Goal: Information Seeking & Learning: Learn about a topic

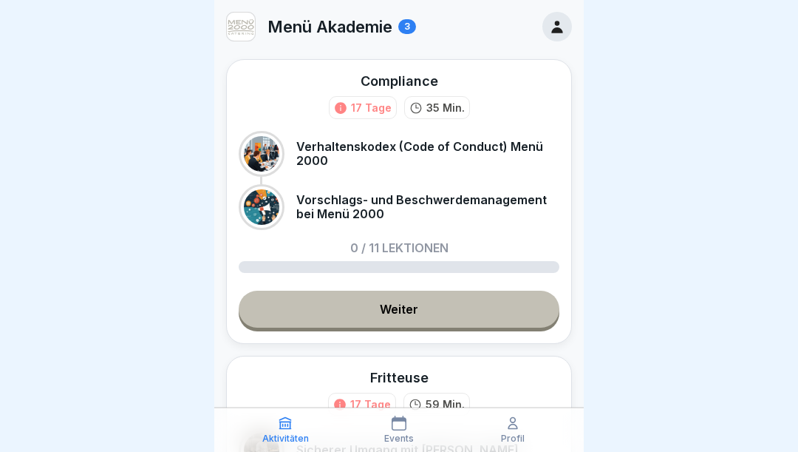
click at [350, 103] on div "17 Tage" at bounding box center [363, 107] width 68 height 23
click at [347, 111] on icon at bounding box center [340, 107] width 13 height 13
click at [375, 112] on div "17 Tage" at bounding box center [371, 108] width 41 height 16
click at [367, 106] on div "17 Tage" at bounding box center [371, 108] width 41 height 16
click at [366, 106] on div "17 Tage" at bounding box center [371, 108] width 41 height 16
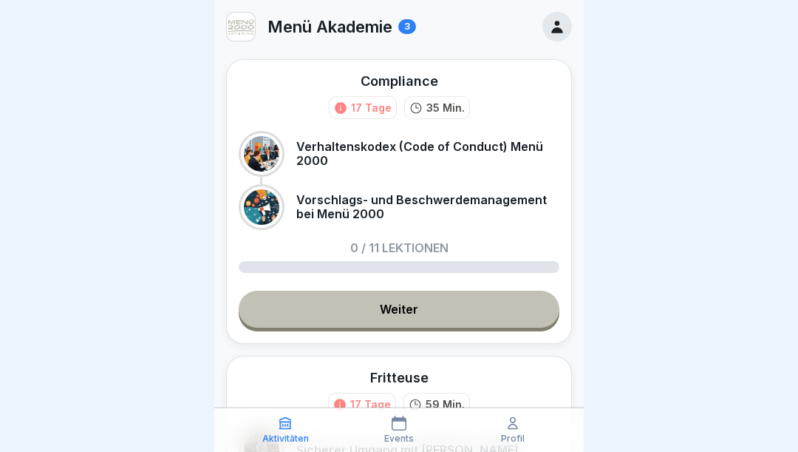
click at [411, 302] on link "Weiter" at bounding box center [399, 308] width 321 height 37
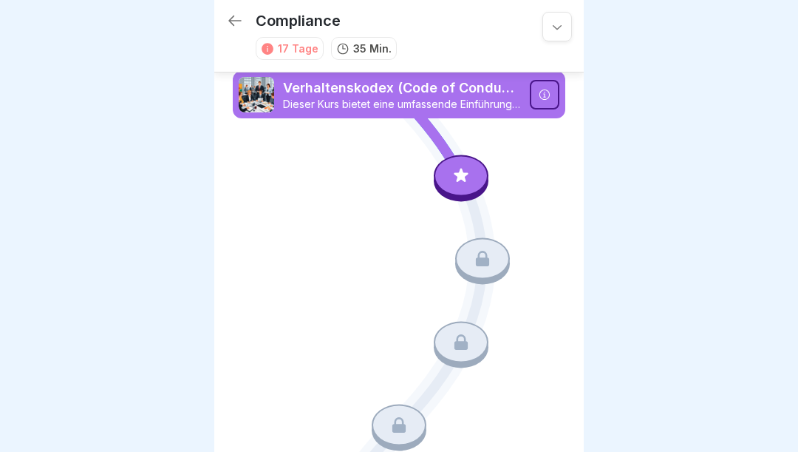
click at [242, 16] on icon at bounding box center [235, 21] width 18 height 18
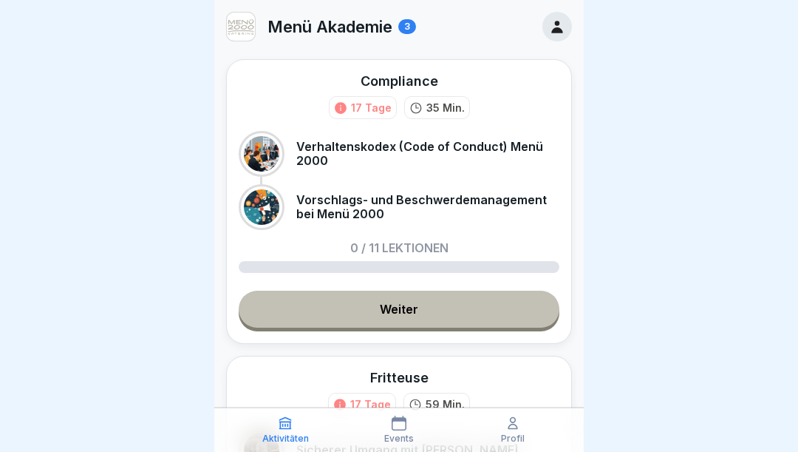
click at [542, 259] on div "0 / 11 Lektionen" at bounding box center [399, 257] width 321 height 31
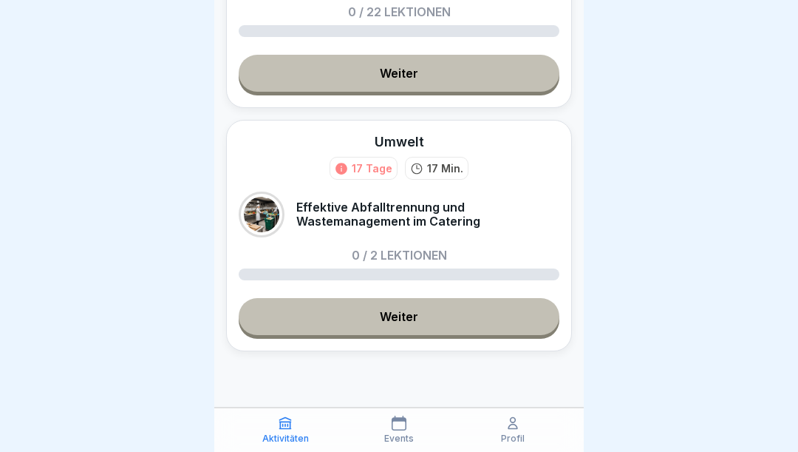
scroll to position [599, 0]
click at [409, 319] on link "Weiter" at bounding box center [399, 316] width 321 height 37
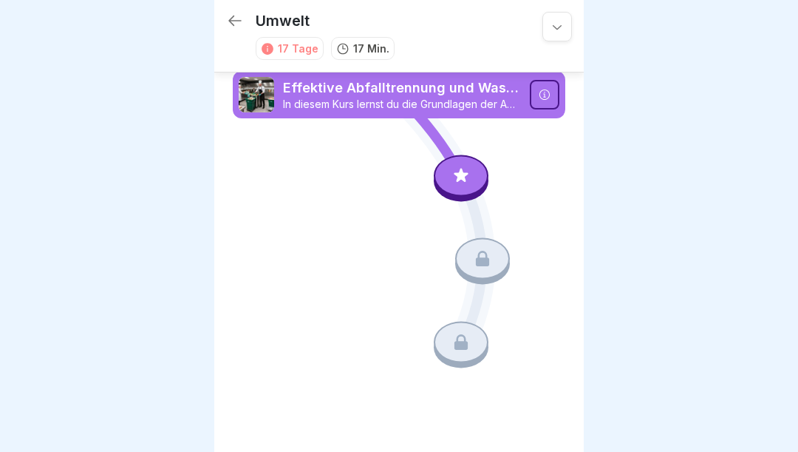
click at [459, 178] on icon at bounding box center [461, 175] width 14 height 14
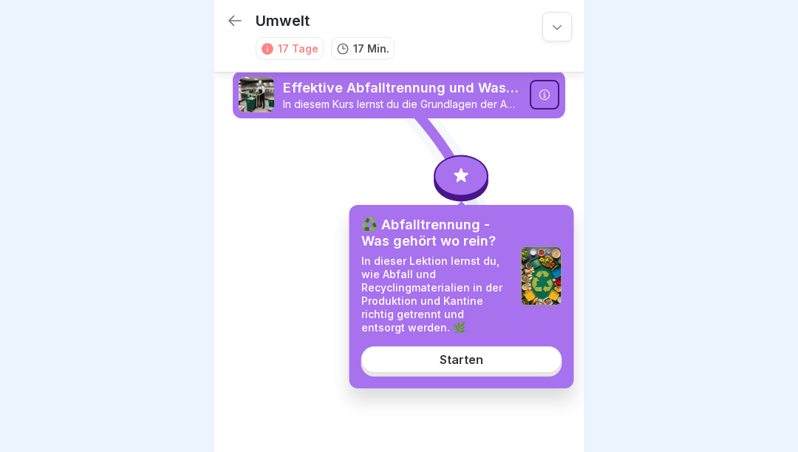
click at [470, 359] on div "Starten" at bounding box center [462, 359] width 44 height 13
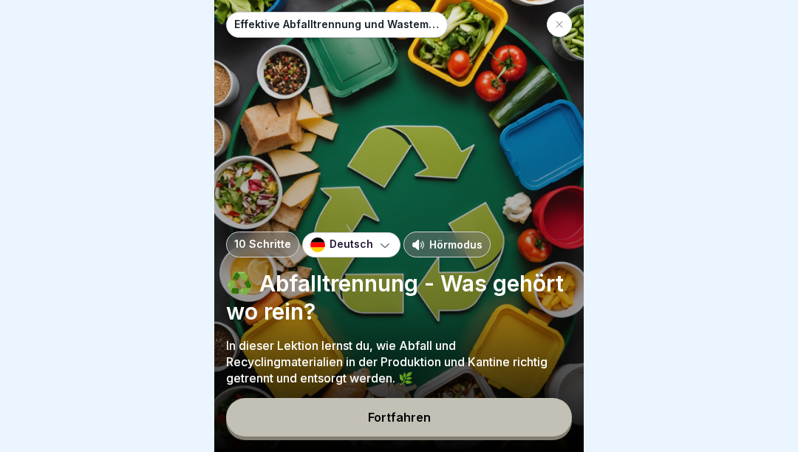
click at [418, 420] on div "Fortfahren" at bounding box center [399, 416] width 63 height 13
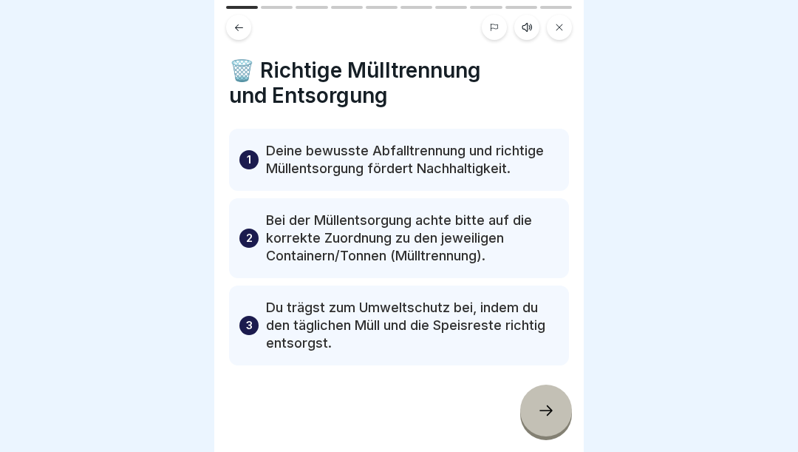
click at [536, 15] on div at bounding box center [527, 27] width 90 height 25
click at [533, 35] on button at bounding box center [526, 27] width 25 height 25
click at [297, 409] on icon at bounding box center [289, 415] width 29 height 24
click at [551, 410] on icon at bounding box center [545, 410] width 13 height 10
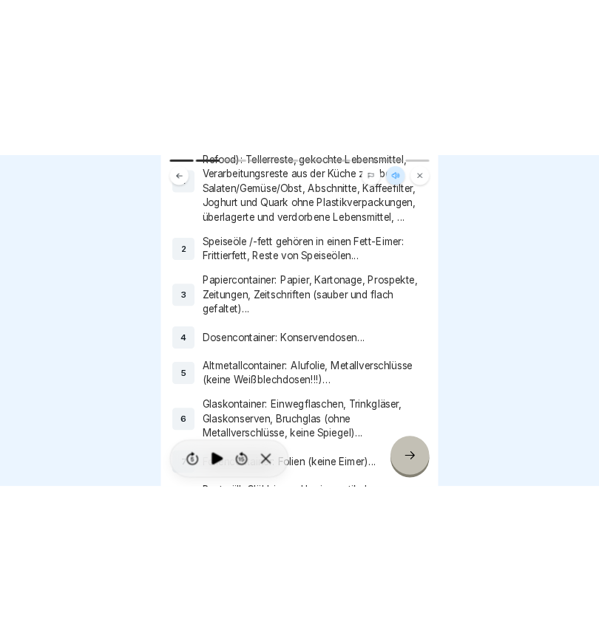
scroll to position [169, 0]
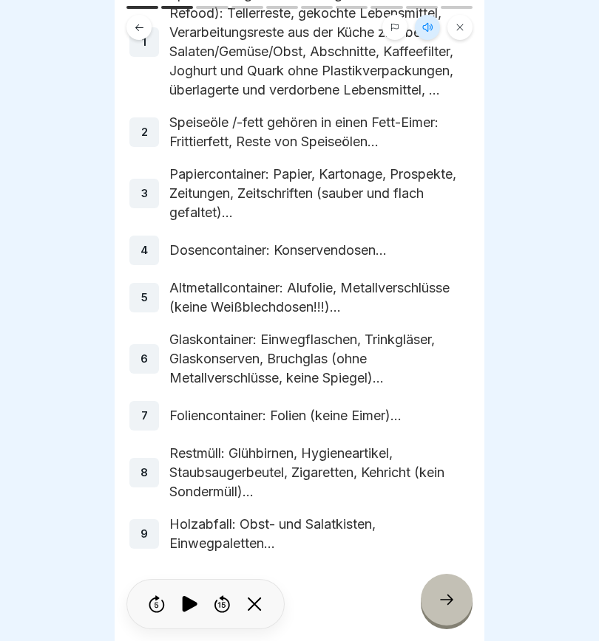
click at [599, 386] on html "Effektive Abfalltrennung und Wastemanagement im Catering 10 Schritte Deutsch Hö…" at bounding box center [299, 320] width 599 height 641
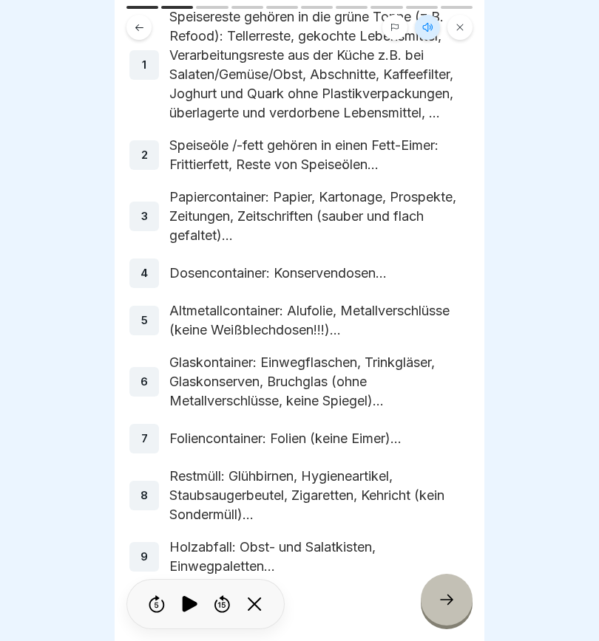
scroll to position [145, 0]
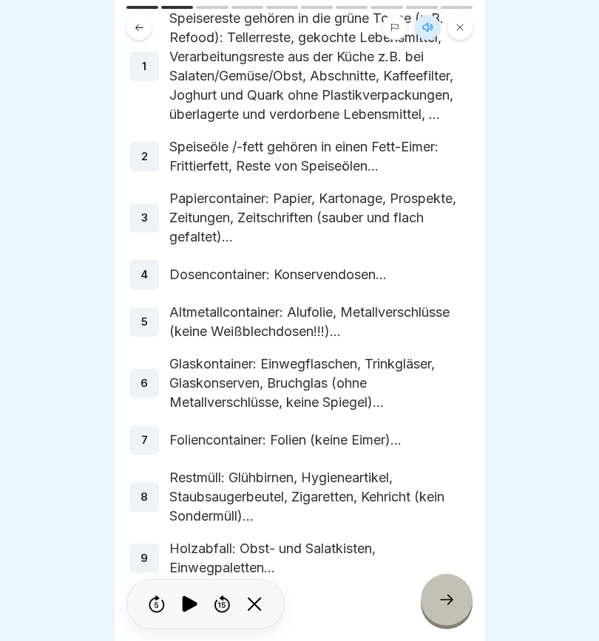
click at [411, 202] on p "Papiercontainer: Papier, Kartonage, Prospekte, Zeitungen, Zeitschriften (sauber…" at bounding box center [319, 218] width 300 height 58
click at [449, 451] on icon at bounding box center [446, 600] width 18 height 18
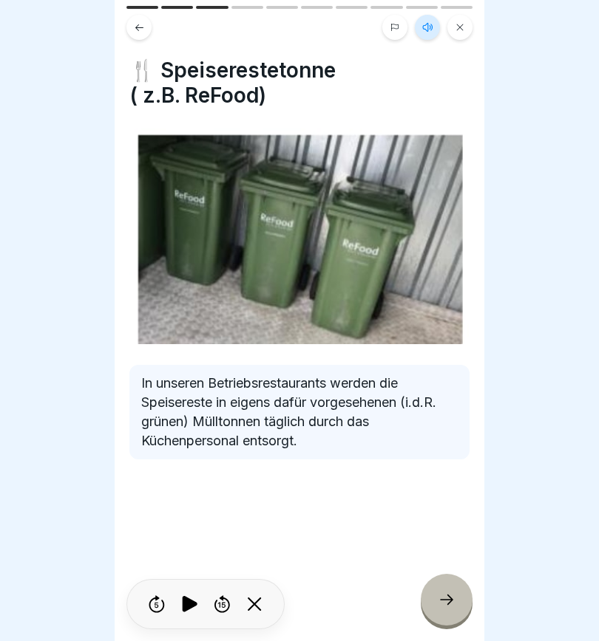
click at [446, 451] on icon at bounding box center [446, 600] width 18 height 18
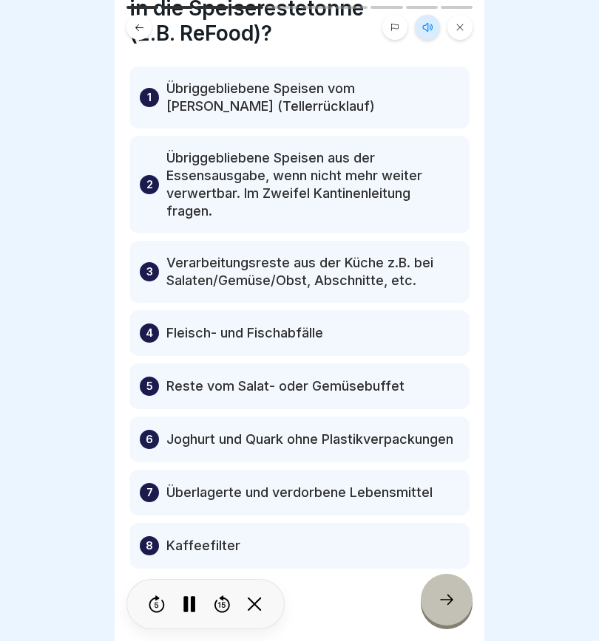
scroll to position [85, 0]
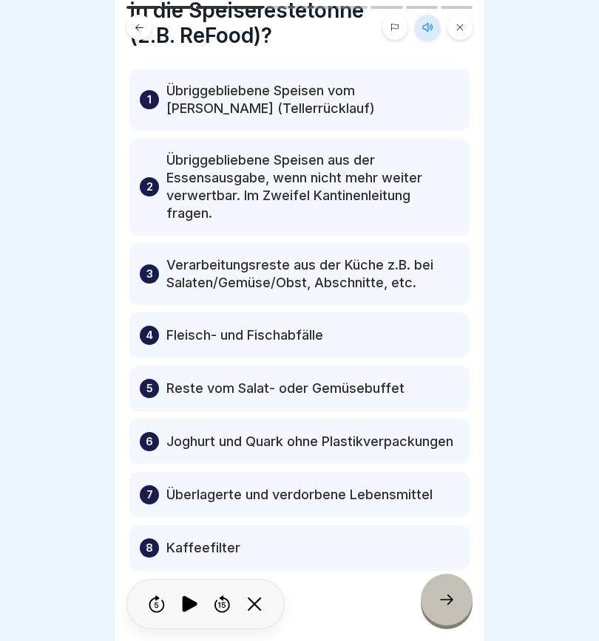
click at [454, 451] on icon at bounding box center [446, 600] width 18 height 18
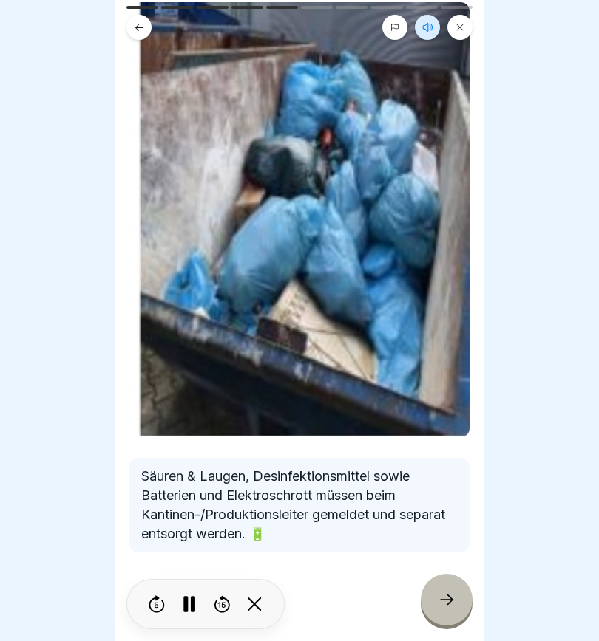
scroll to position [101, 0]
click at [446, 451] on icon at bounding box center [446, 600] width 18 height 18
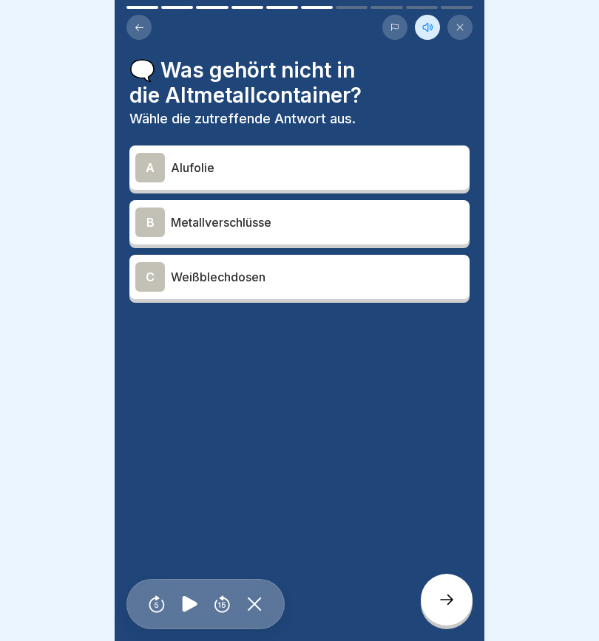
click at [151, 290] on div "C" at bounding box center [150, 277] width 30 height 30
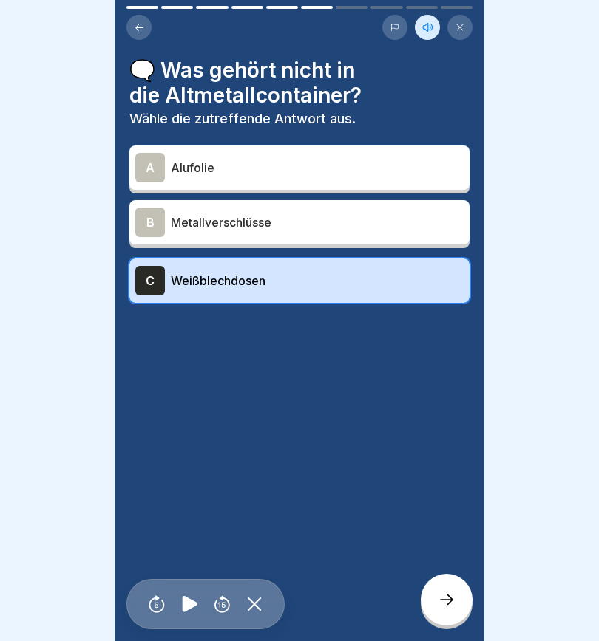
click at [458, 451] on div at bounding box center [446, 600] width 52 height 52
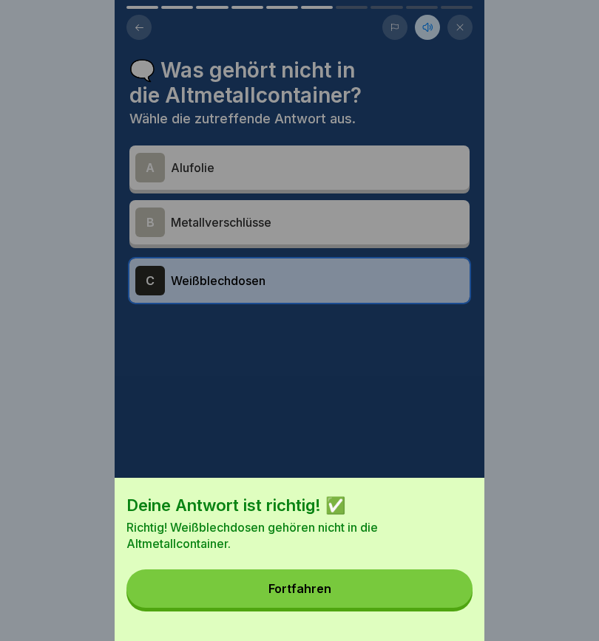
click at [389, 451] on button "Fortfahren" at bounding box center [299, 589] width 346 height 38
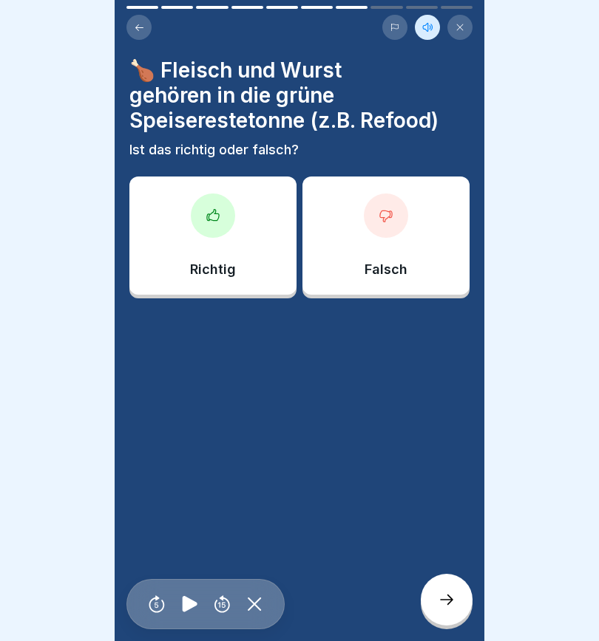
click at [219, 216] on icon at bounding box center [213, 214] width 12 height 11
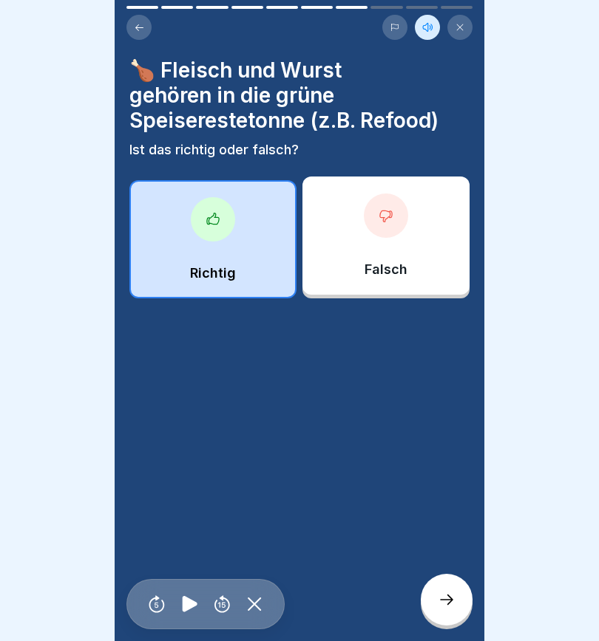
click at [448, 451] on icon at bounding box center [446, 600] width 18 height 18
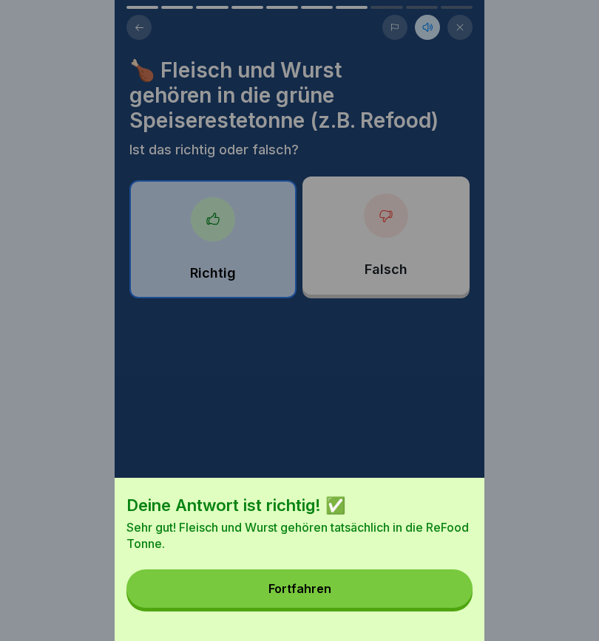
click at [401, 451] on button "Fortfahren" at bounding box center [299, 589] width 346 height 38
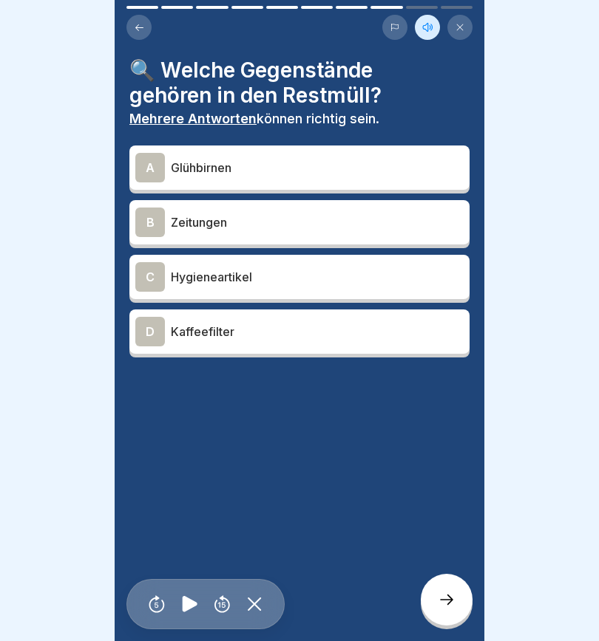
click at [146, 163] on div "A" at bounding box center [150, 168] width 30 height 30
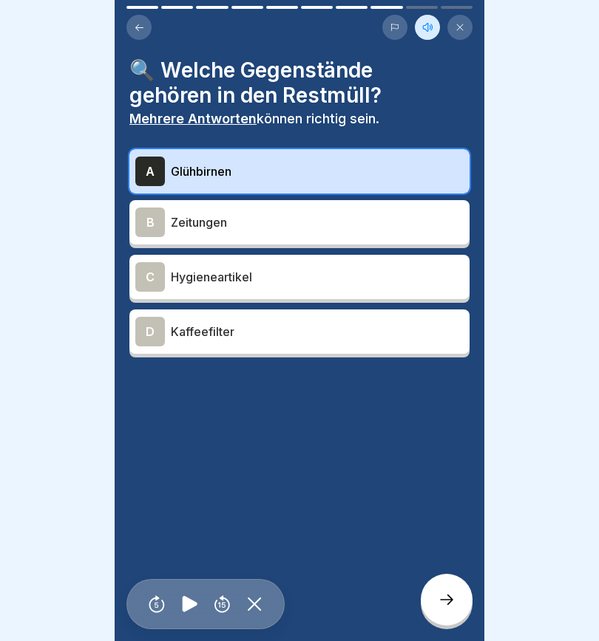
click at [154, 273] on div "C" at bounding box center [150, 277] width 30 height 30
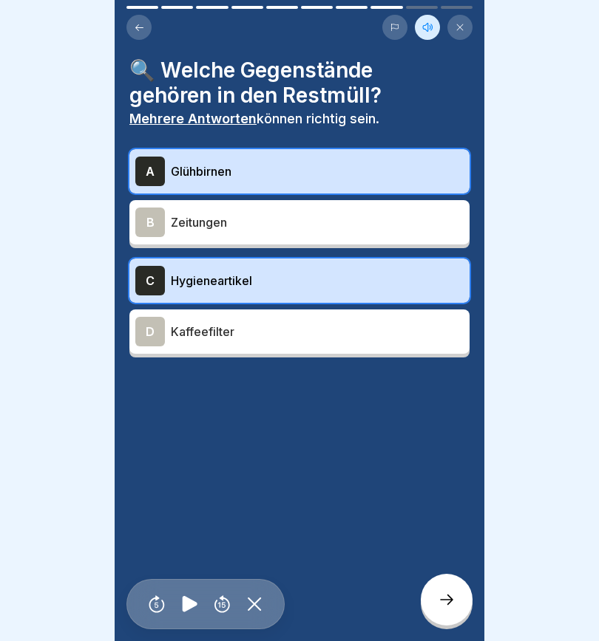
click at [443, 451] on icon at bounding box center [446, 600] width 18 height 18
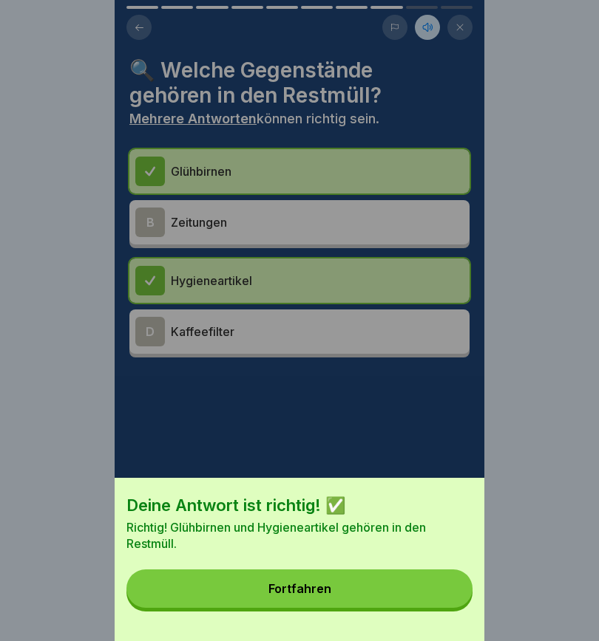
click at [395, 451] on button "Fortfahren" at bounding box center [299, 589] width 346 height 38
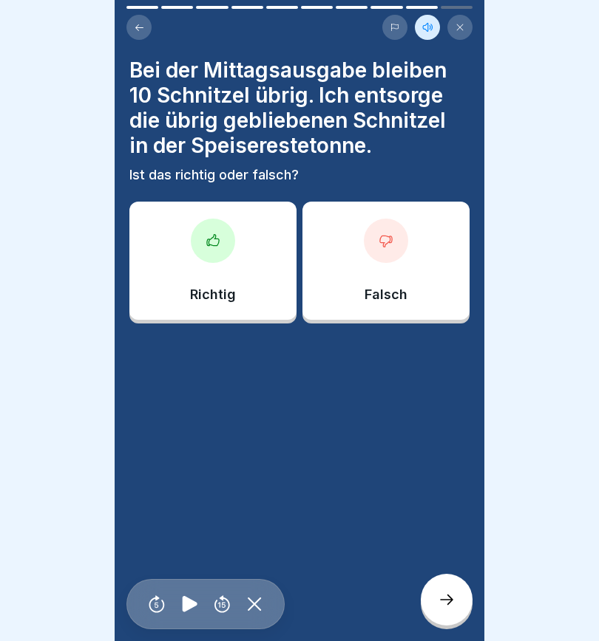
click at [208, 244] on icon at bounding box center [212, 241] width 15 height 15
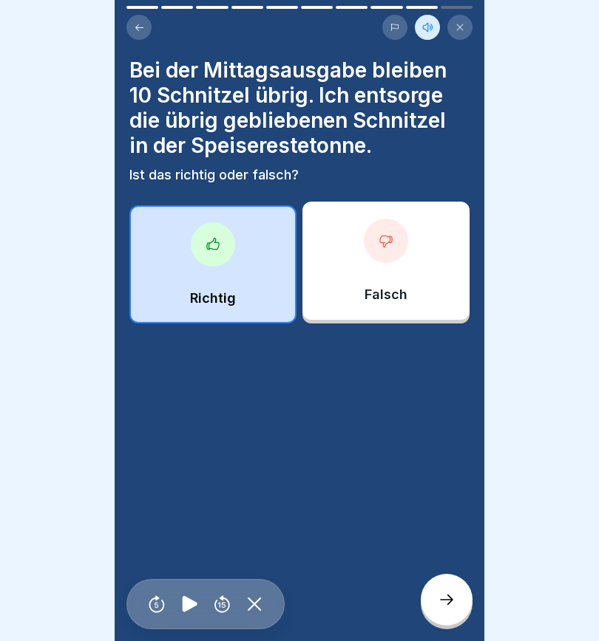
click at [442, 451] on icon at bounding box center [446, 600] width 18 height 18
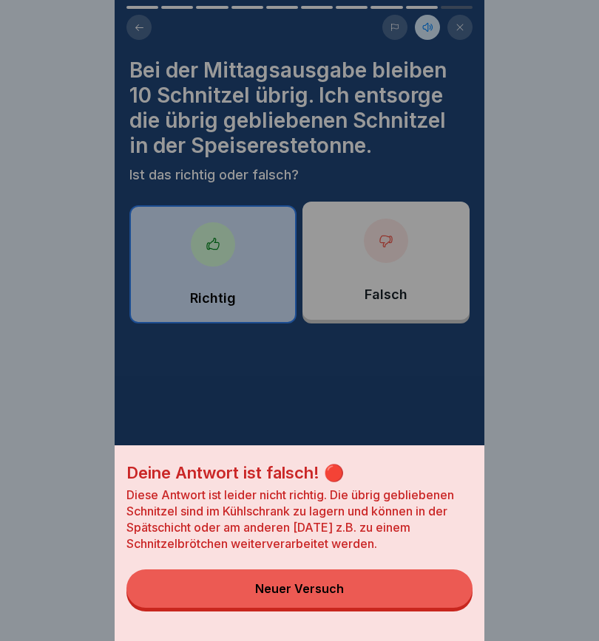
click at [372, 451] on button "Neuer Versuch" at bounding box center [299, 589] width 346 height 38
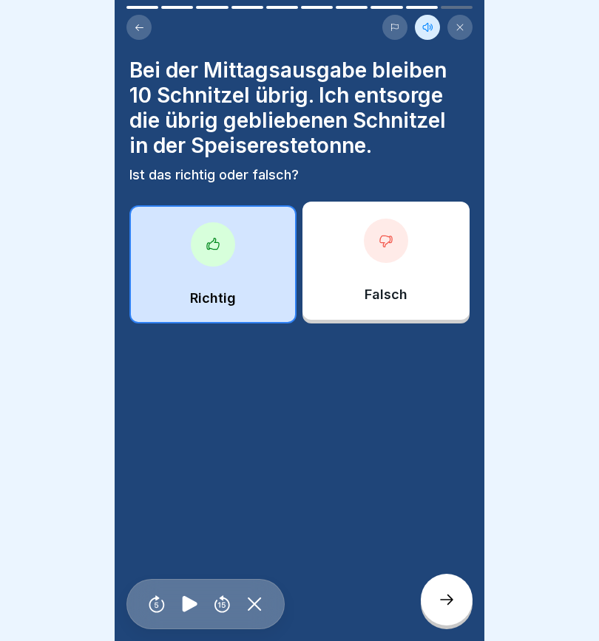
click at [392, 254] on div at bounding box center [386, 241] width 44 height 44
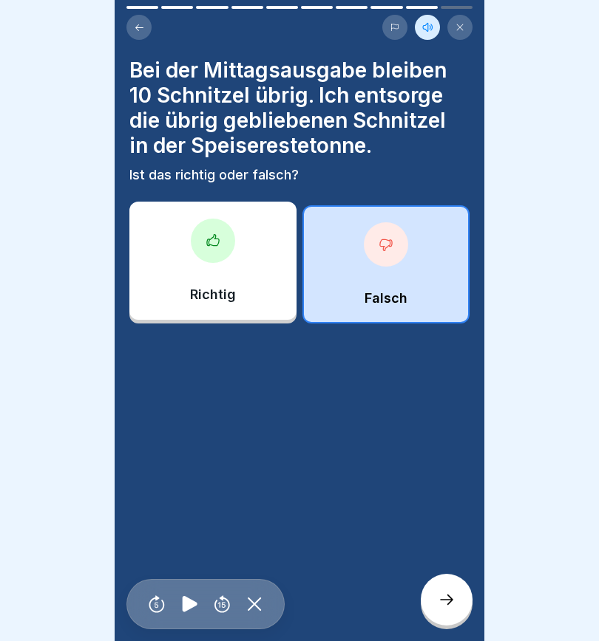
click at [452, 451] on icon at bounding box center [446, 600] width 18 height 18
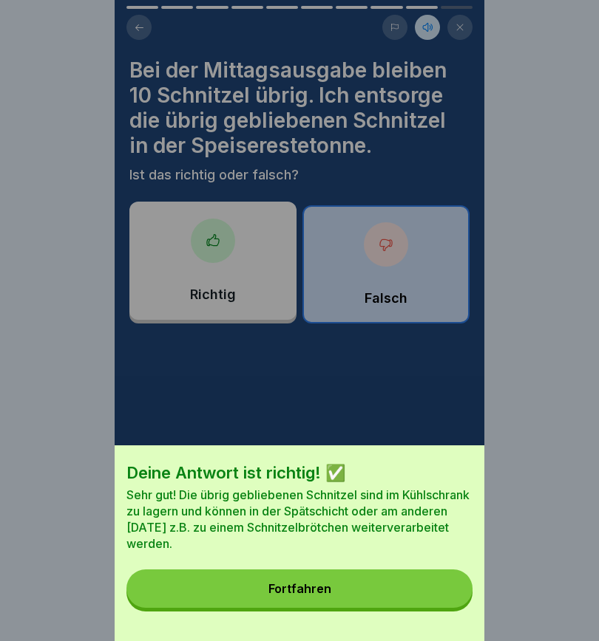
click at [357, 451] on button "Fortfahren" at bounding box center [299, 589] width 346 height 38
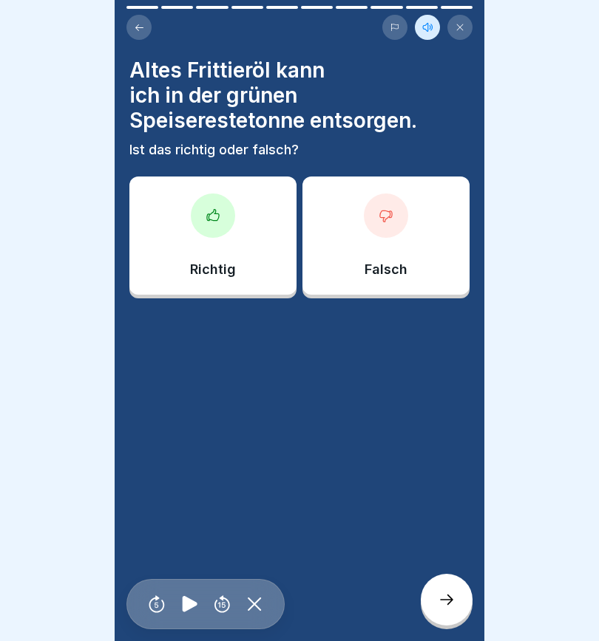
click at [386, 219] on icon at bounding box center [386, 216] width 12 height 11
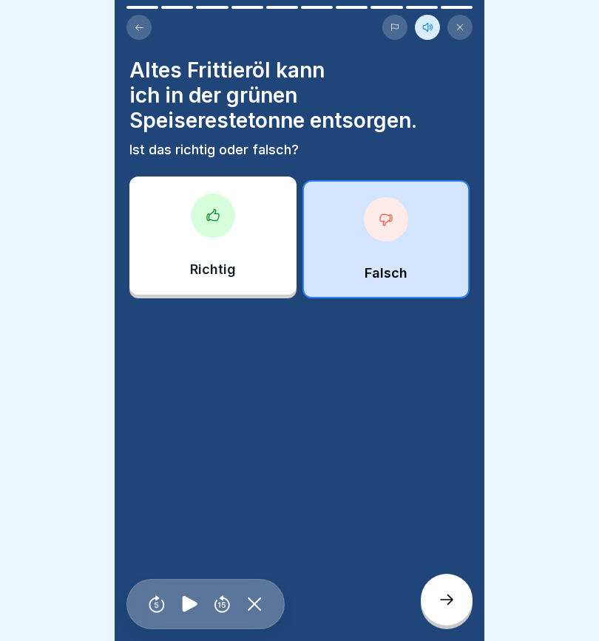
click at [445, 451] on icon at bounding box center [446, 600] width 18 height 18
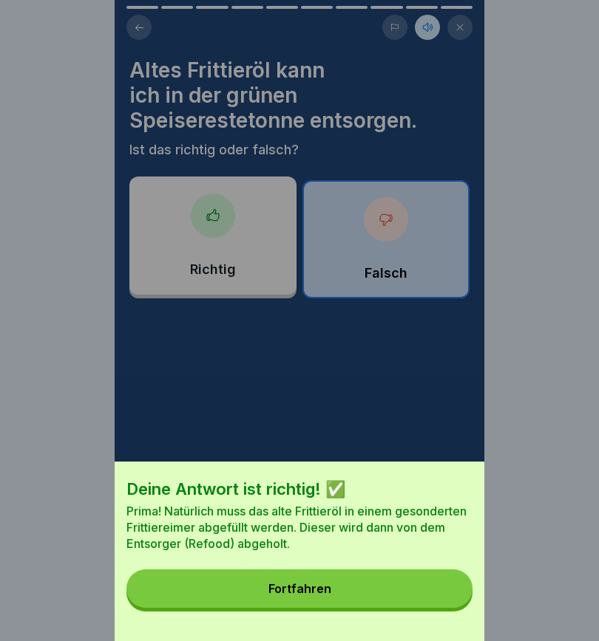
click at [364, 451] on button "Fortfahren" at bounding box center [299, 589] width 346 height 38
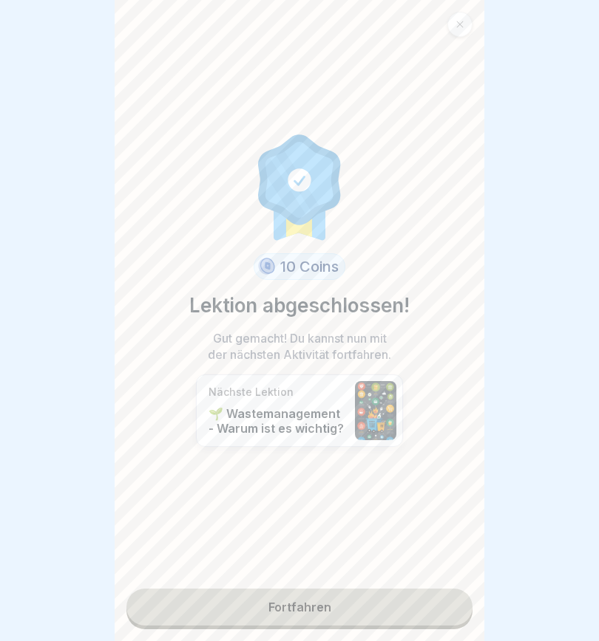
click at [378, 451] on link "Fortfahren" at bounding box center [299, 607] width 346 height 37
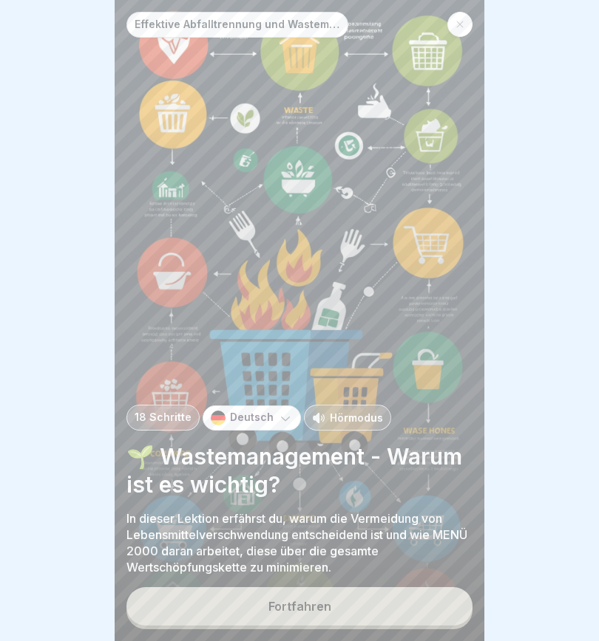
click at [366, 451] on button "Fortfahren" at bounding box center [299, 607] width 346 height 38
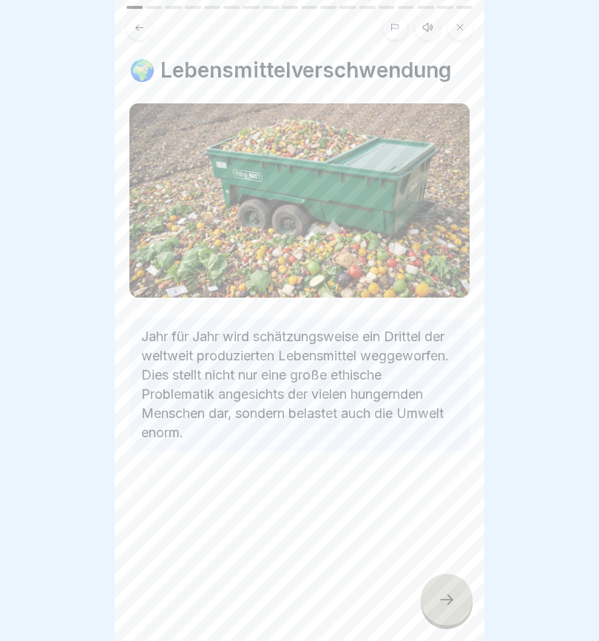
click at [427, 27] on icon at bounding box center [427, 27] width 12 height 12
click at [186, 451] on icon at bounding box center [189, 605] width 29 height 24
click at [449, 451] on icon at bounding box center [446, 600] width 13 height 10
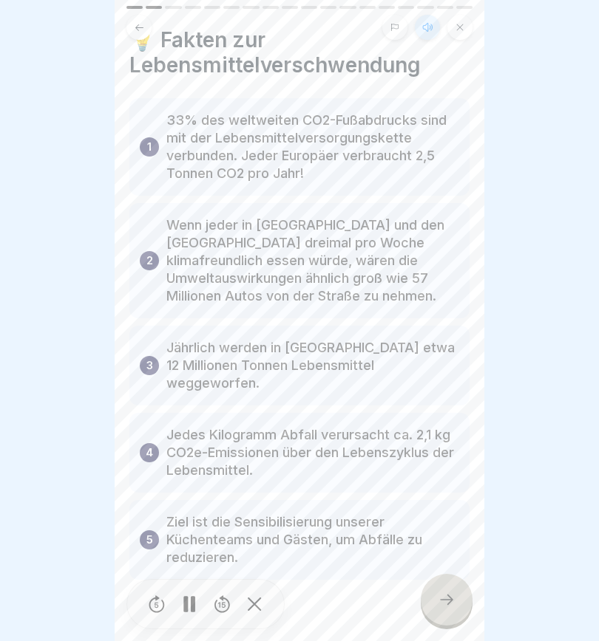
scroll to position [37, 0]
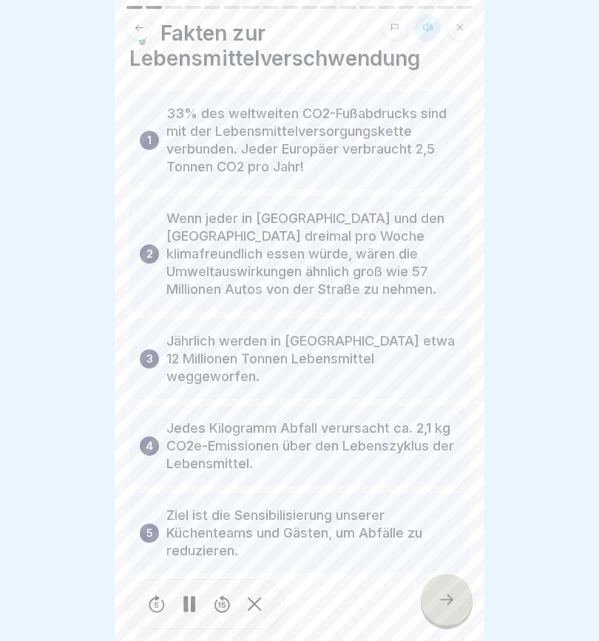
click at [450, 40] on h4 "💡 Fakten zur Lebensmittelverschwendung" at bounding box center [299, 46] width 340 height 50
click at [451, 451] on icon at bounding box center [446, 600] width 13 height 10
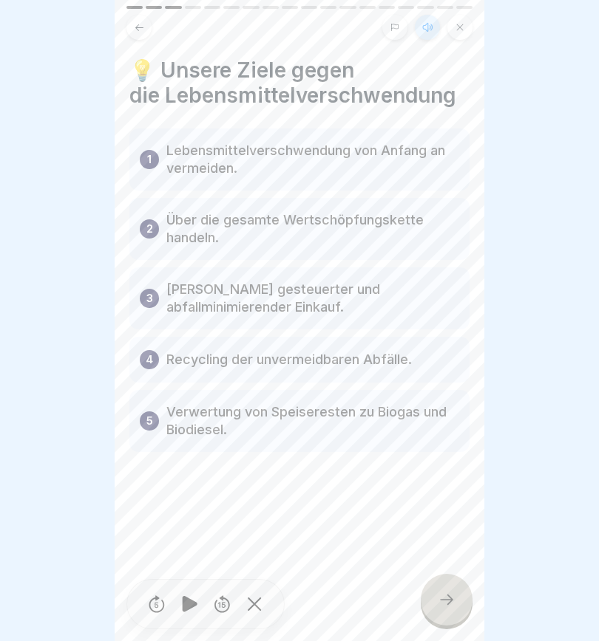
click at [446, 451] on icon at bounding box center [446, 600] width 18 height 18
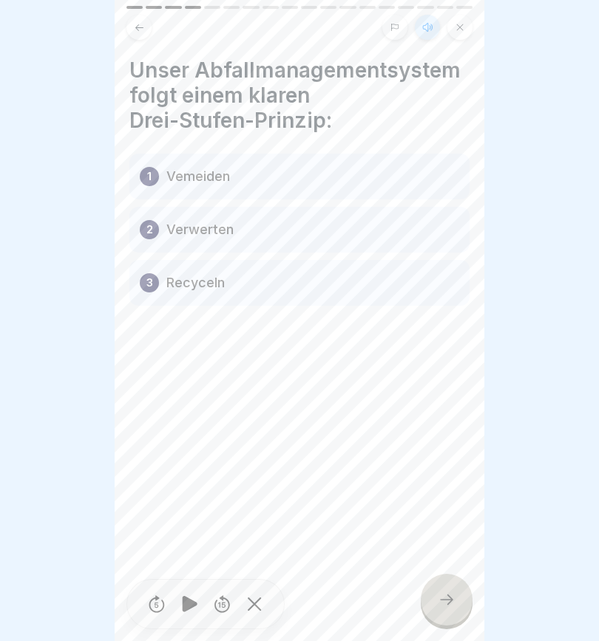
click at [452, 451] on icon at bounding box center [446, 600] width 18 height 18
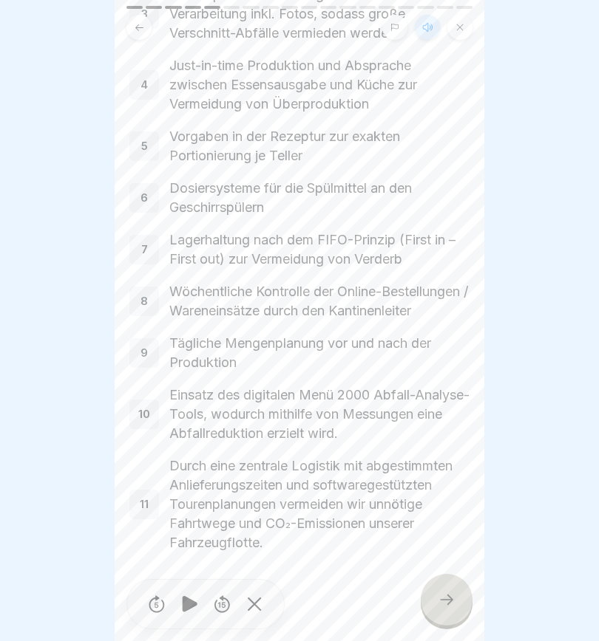
scroll to position [333, 0]
click at [446, 451] on icon at bounding box center [446, 600] width 18 height 18
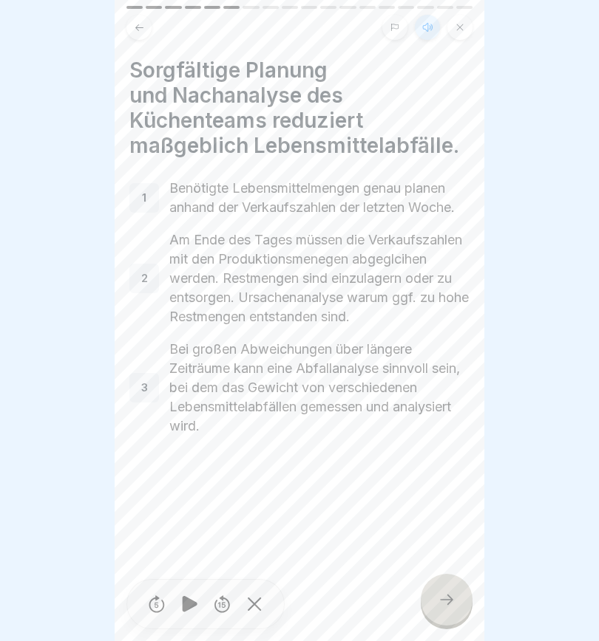
click at [437, 451] on div at bounding box center [446, 600] width 52 height 52
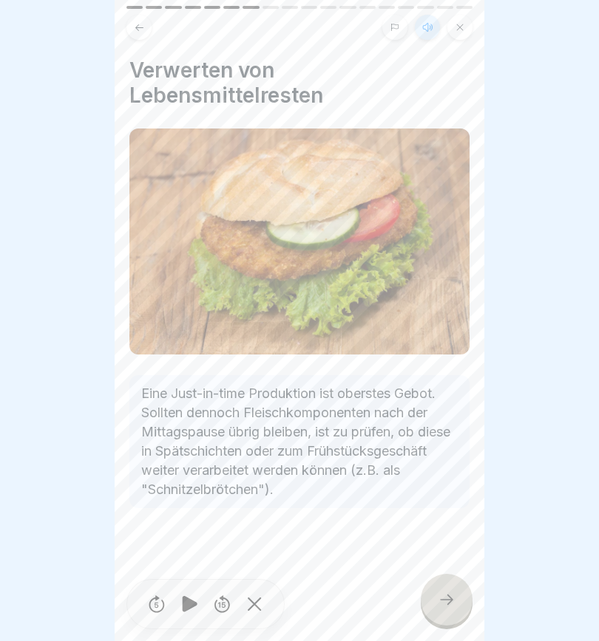
click at [451, 451] on icon at bounding box center [446, 600] width 18 height 18
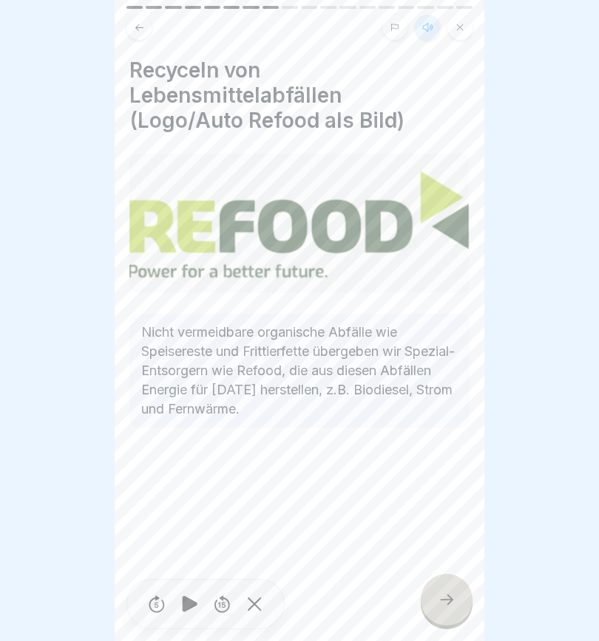
click at [447, 451] on icon at bounding box center [446, 600] width 18 height 18
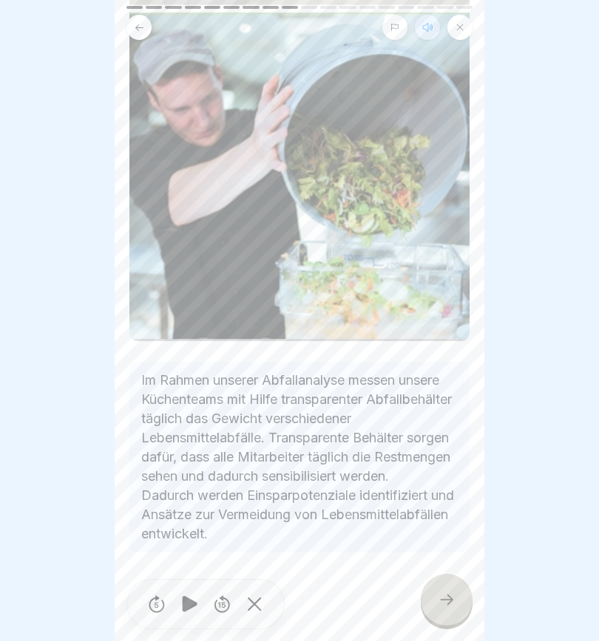
scroll to position [304, 0]
click at [451, 451] on div at bounding box center [446, 600] width 52 height 52
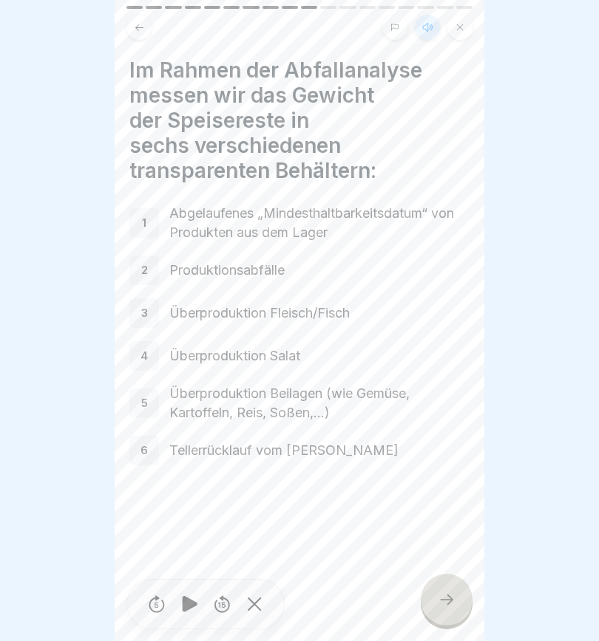
click at [449, 451] on icon at bounding box center [446, 600] width 18 height 18
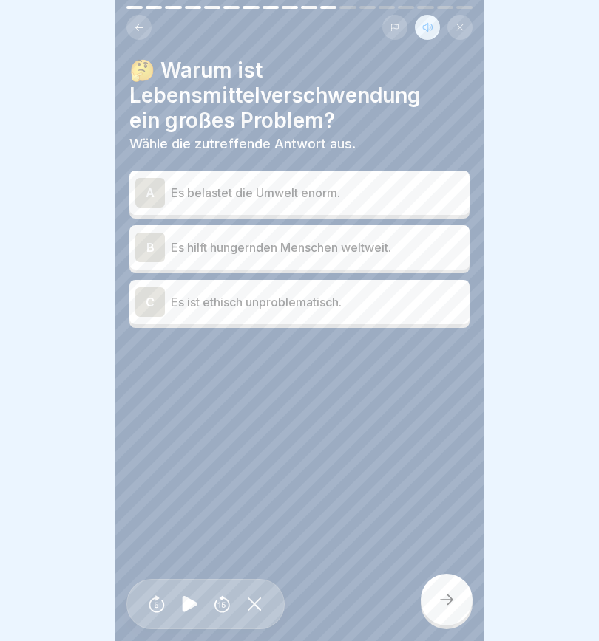
click at [155, 187] on div "A" at bounding box center [150, 193] width 30 height 30
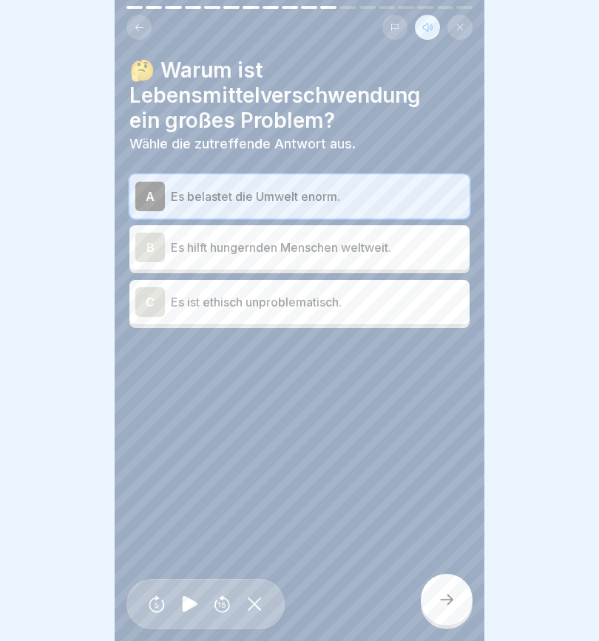
click at [439, 451] on icon at bounding box center [446, 600] width 18 height 18
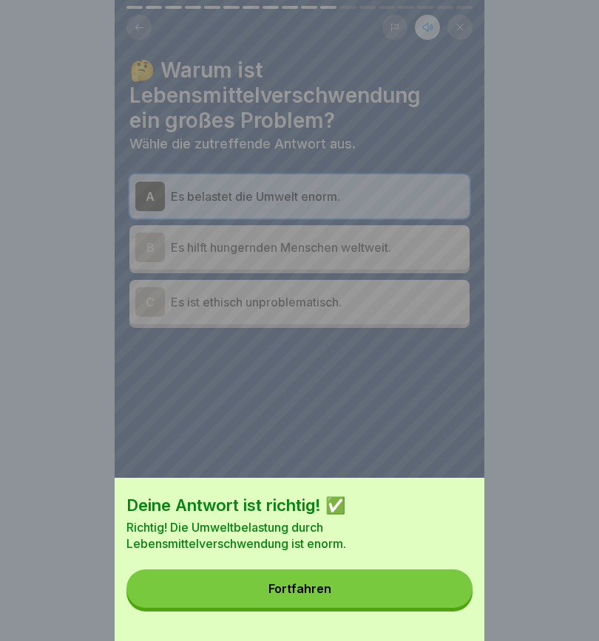
click at [353, 451] on button "Fortfahren" at bounding box center [299, 589] width 346 height 38
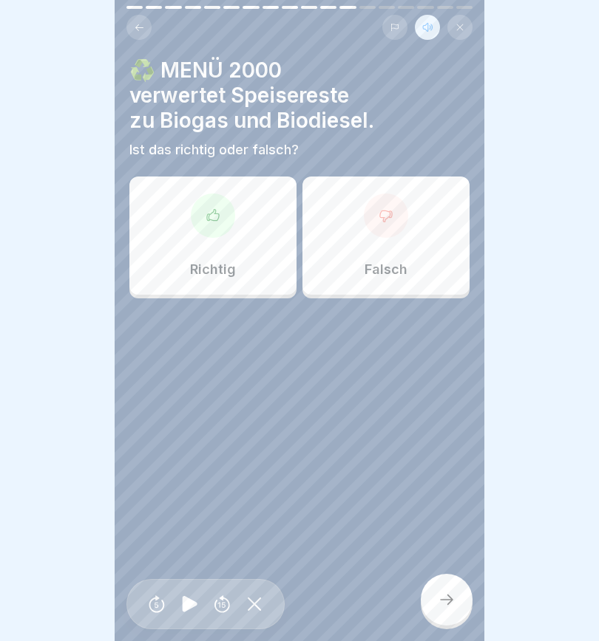
click at [389, 214] on icon at bounding box center [386, 216] width 12 height 11
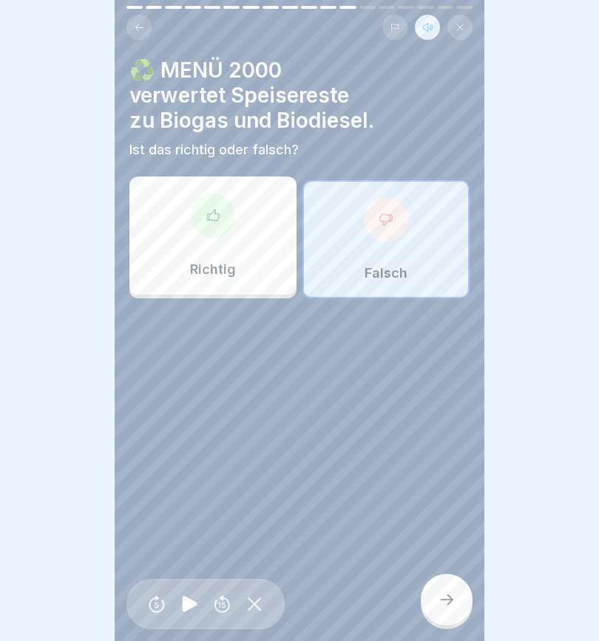
click at [447, 451] on icon at bounding box center [446, 600] width 18 height 18
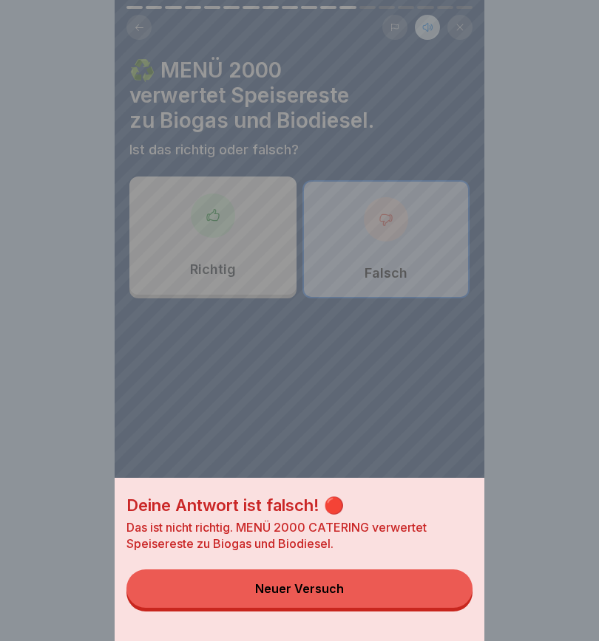
click at [324, 451] on div "Neuer Versuch" at bounding box center [299, 588] width 89 height 13
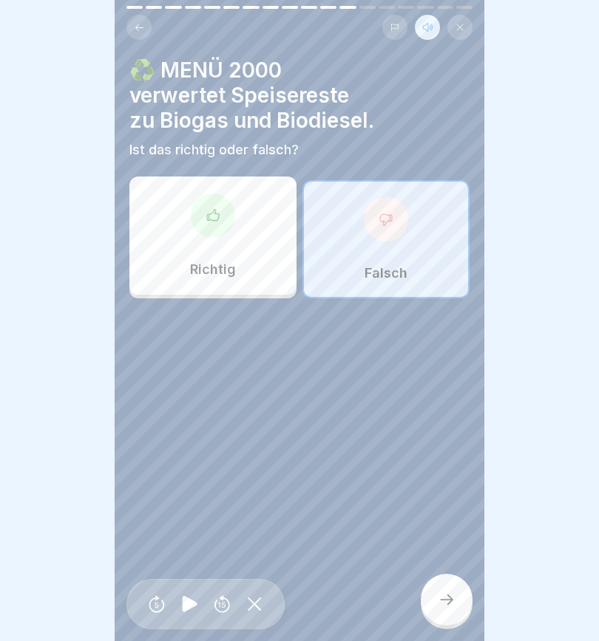
click at [203, 238] on div "Richtig" at bounding box center [212, 236] width 167 height 118
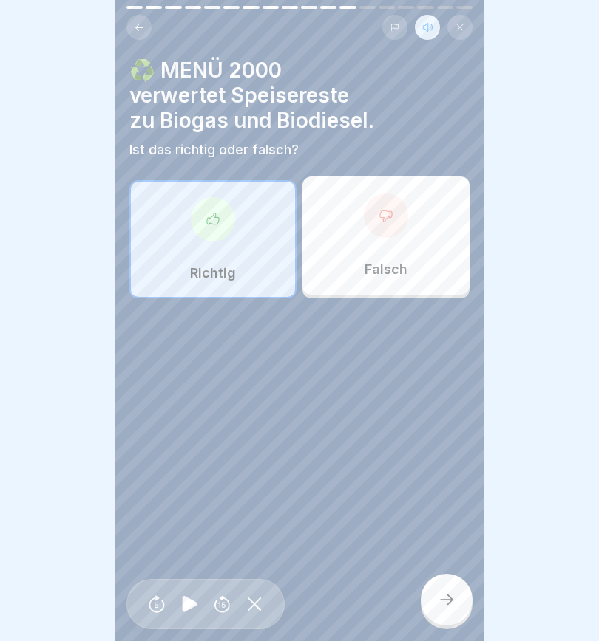
click at [449, 451] on div at bounding box center [446, 600] width 52 height 52
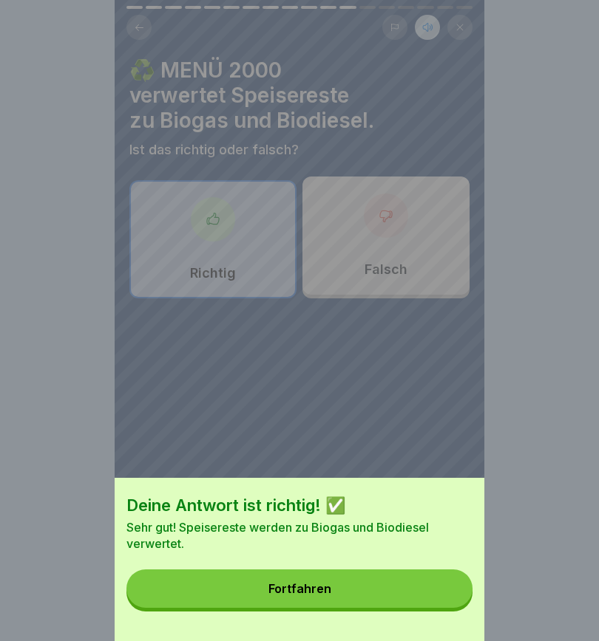
click at [381, 451] on button "Fortfahren" at bounding box center [299, 589] width 346 height 38
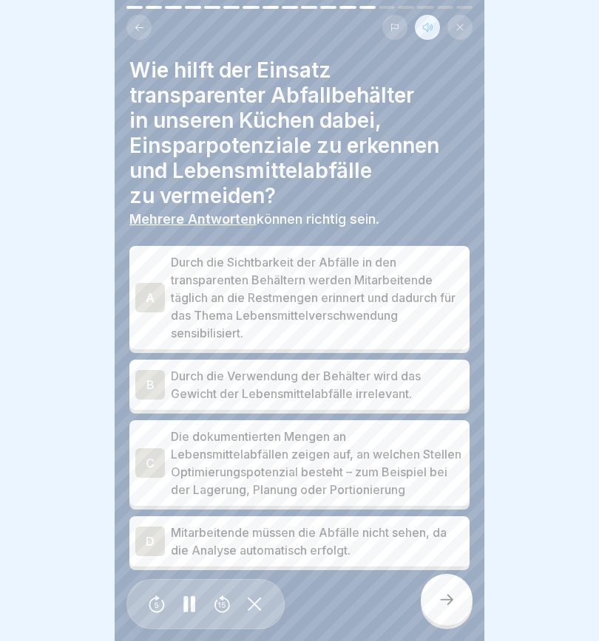
click at [151, 287] on div "A" at bounding box center [150, 298] width 30 height 30
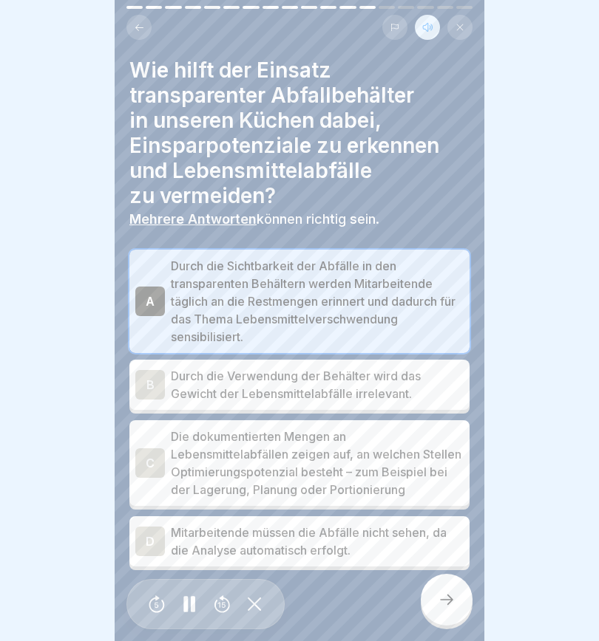
click at [152, 451] on div "C" at bounding box center [150, 464] width 30 height 30
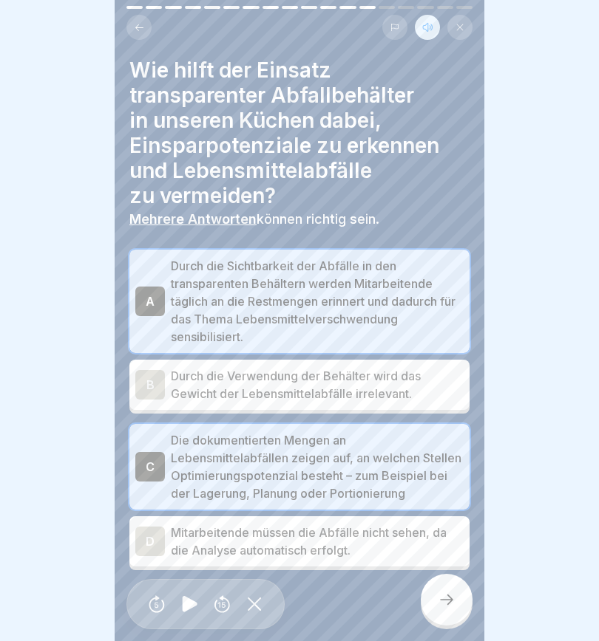
click at [446, 451] on icon at bounding box center [446, 600] width 18 height 18
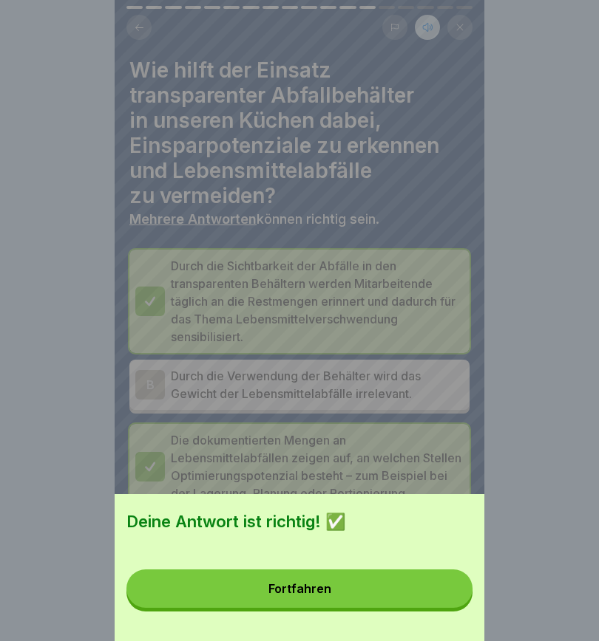
click at [355, 451] on button "Fortfahren" at bounding box center [299, 589] width 346 height 38
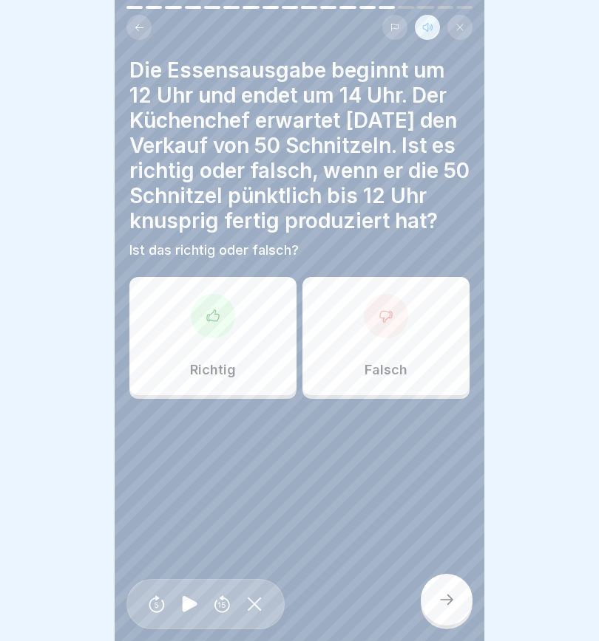
click at [219, 320] on icon at bounding box center [212, 316] width 15 height 15
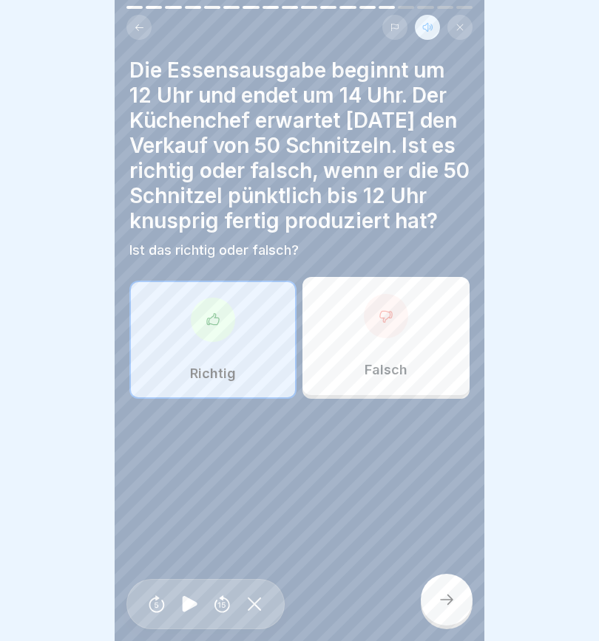
click at [446, 451] on icon at bounding box center [446, 600] width 18 height 18
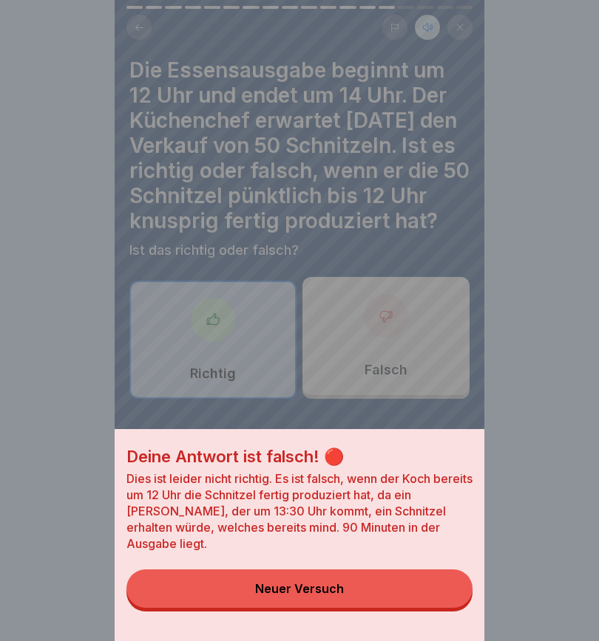
click at [408, 451] on button "Neuer Versuch" at bounding box center [299, 589] width 346 height 38
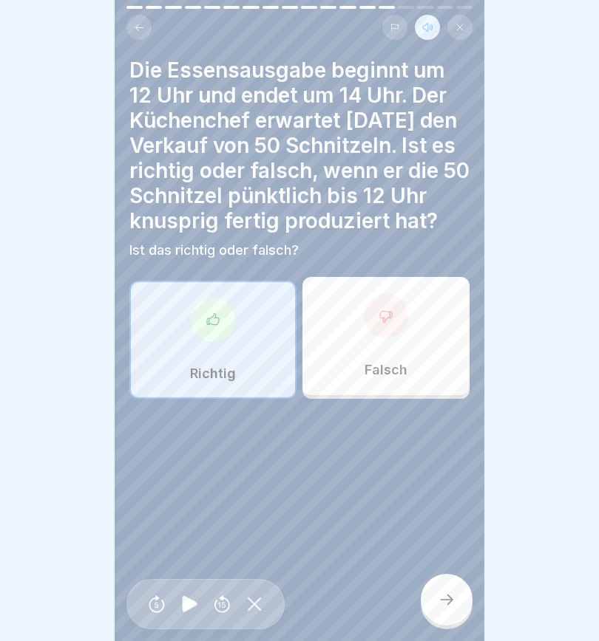
click at [389, 322] on icon at bounding box center [385, 316] width 15 height 15
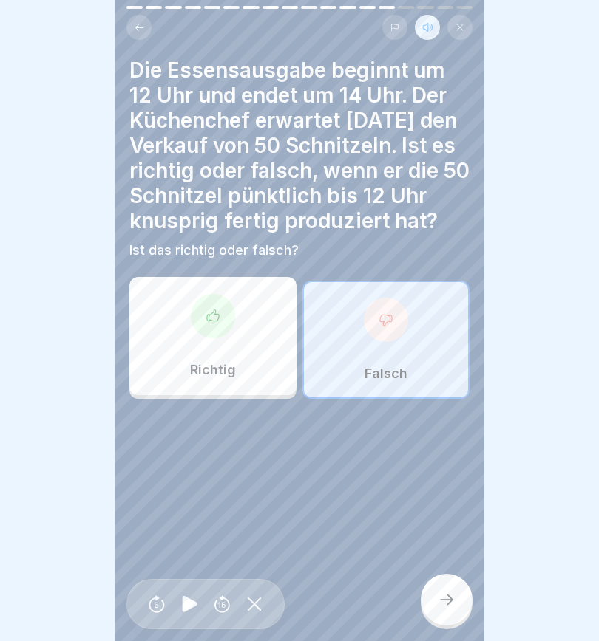
click at [454, 451] on icon at bounding box center [446, 600] width 18 height 18
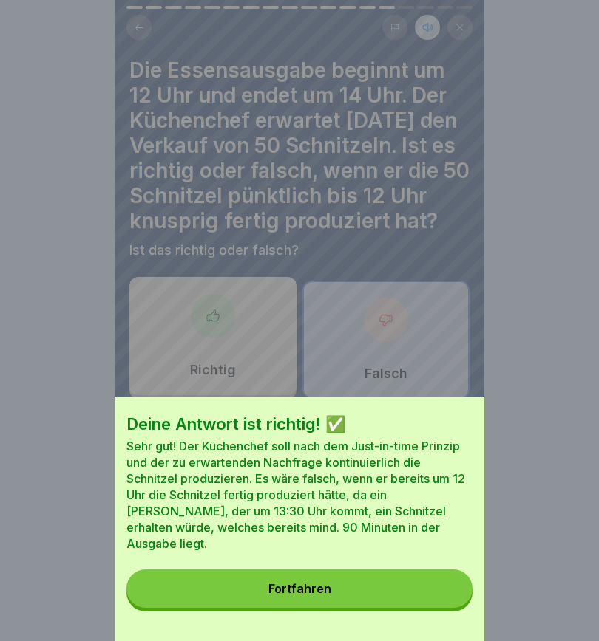
click at [389, 451] on button "Fortfahren" at bounding box center [299, 589] width 346 height 38
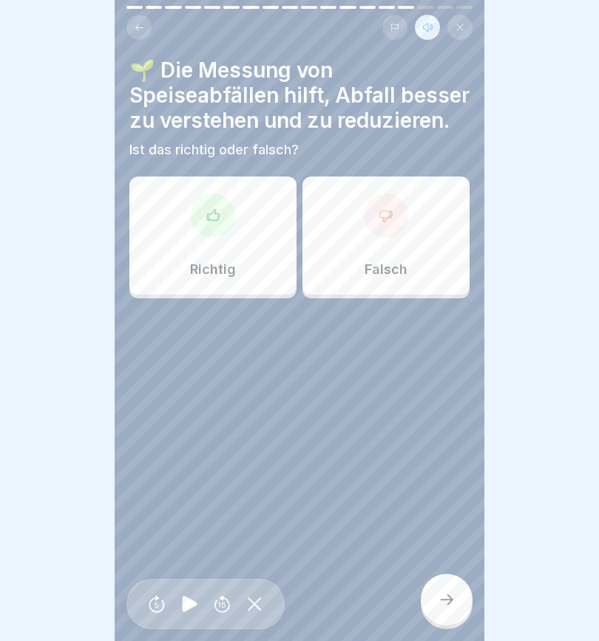
click at [182, 451] on icon at bounding box center [189, 605] width 29 height 24
click at [217, 216] on icon at bounding box center [212, 215] width 15 height 15
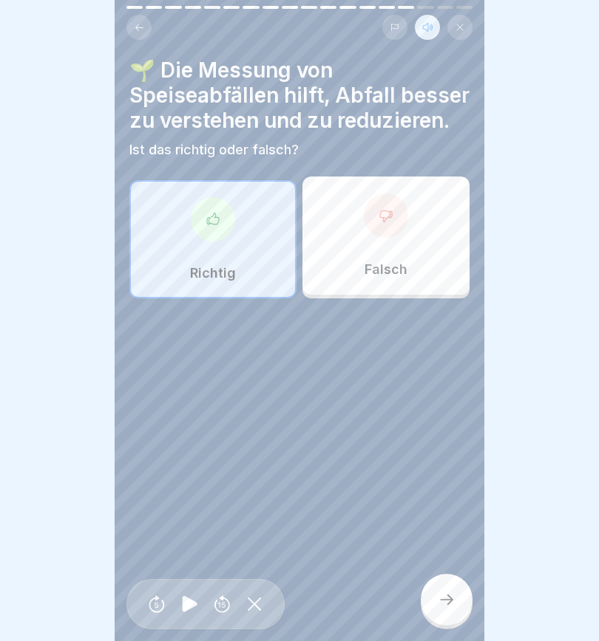
click at [437, 451] on div at bounding box center [446, 600] width 52 height 52
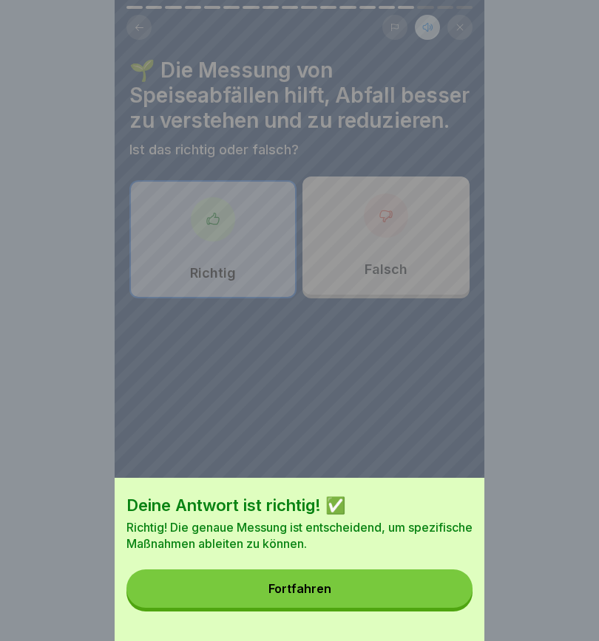
click at [347, 451] on button "Fortfahren" at bounding box center [299, 589] width 346 height 38
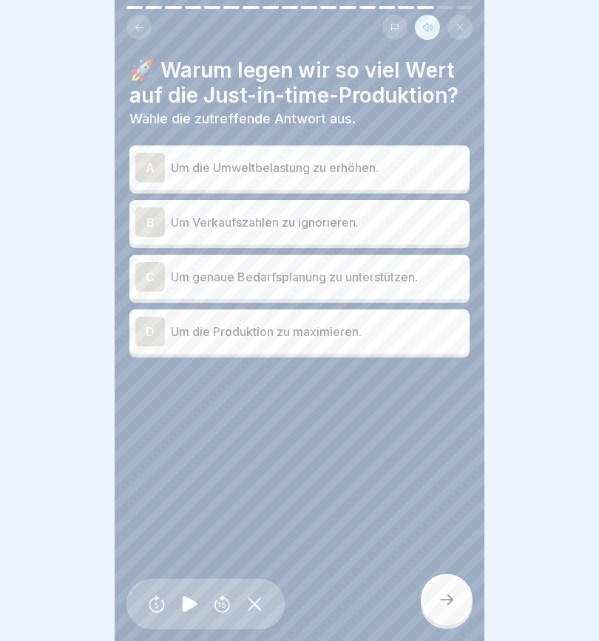
click at [149, 278] on div "C" at bounding box center [150, 277] width 30 height 30
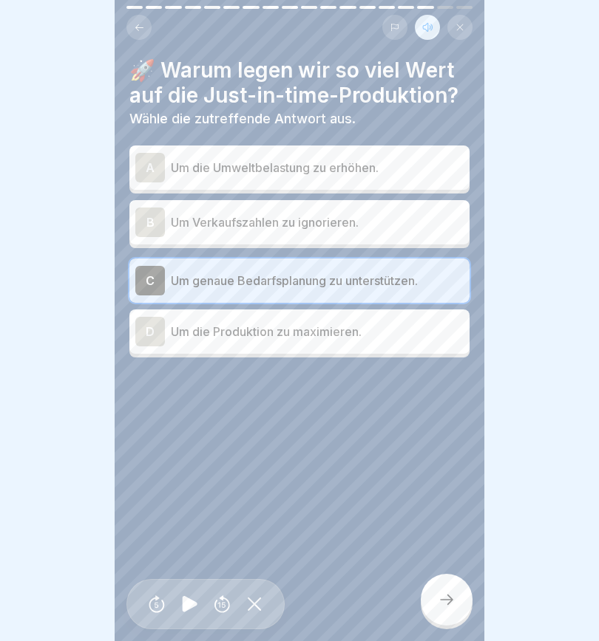
click at [449, 451] on icon at bounding box center [446, 600] width 18 height 18
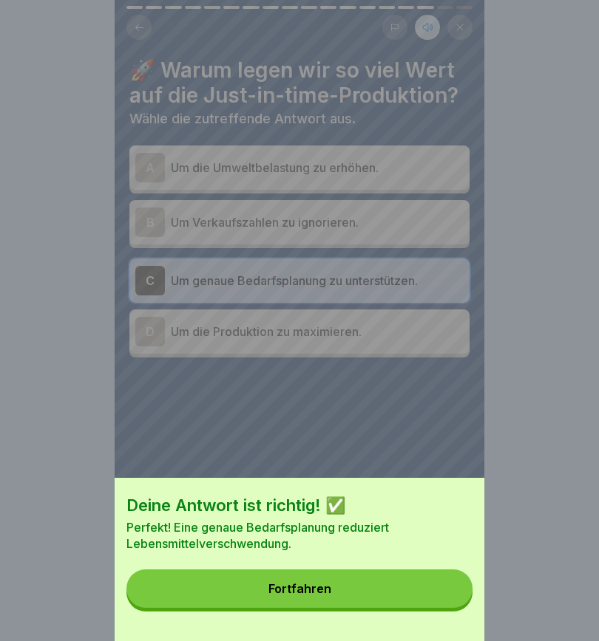
click at [341, 451] on button "Fortfahren" at bounding box center [299, 589] width 346 height 38
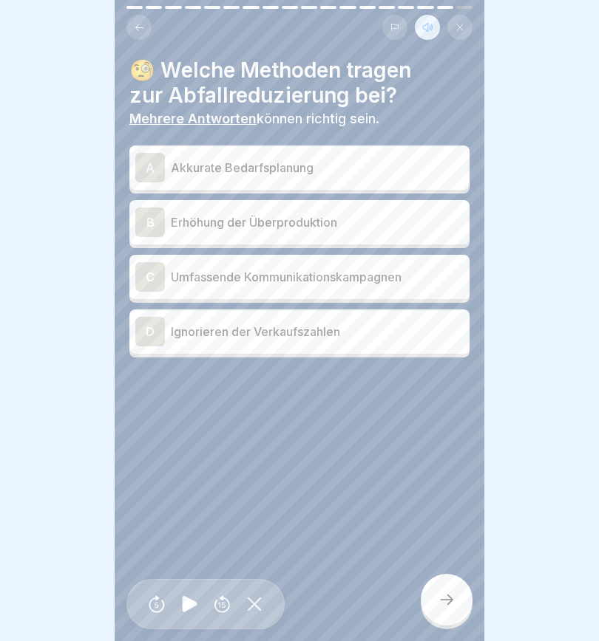
click at [156, 165] on div "A" at bounding box center [150, 168] width 30 height 30
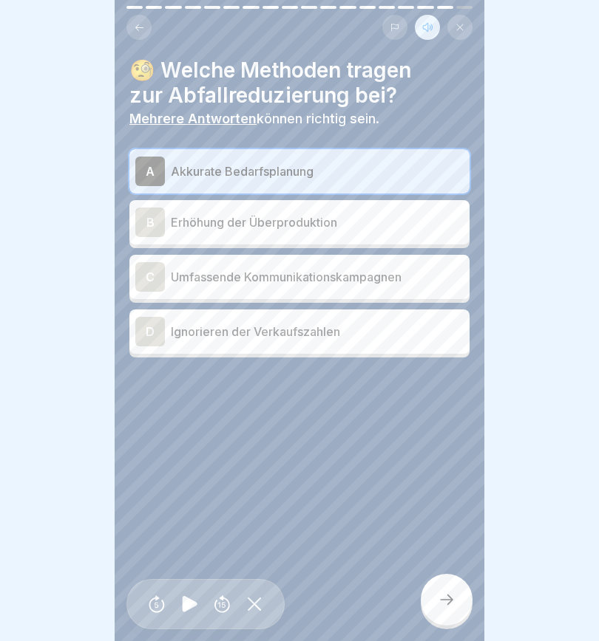
click at [157, 281] on div "C" at bounding box center [150, 277] width 30 height 30
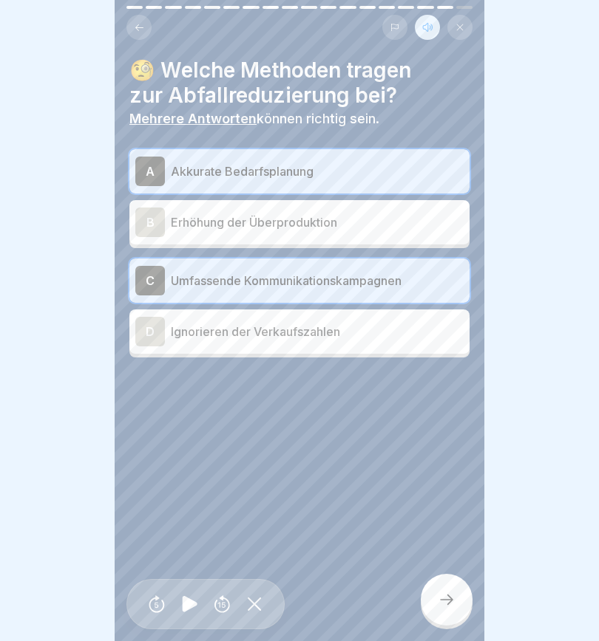
click at [455, 451] on div at bounding box center [446, 600] width 52 height 52
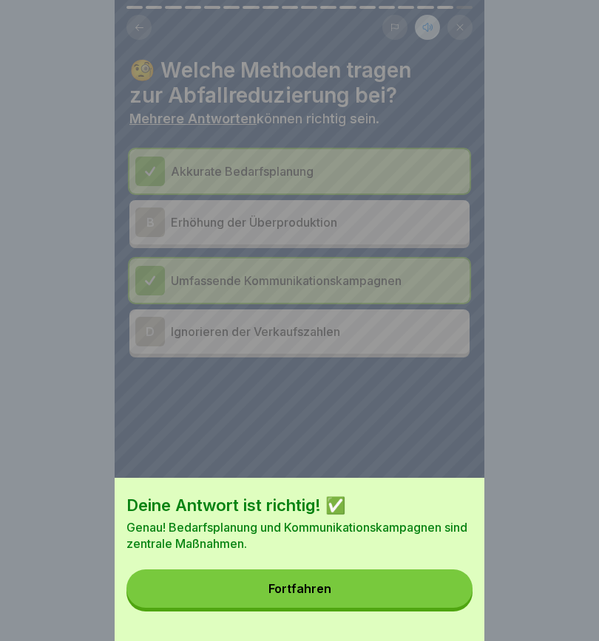
click at [341, 451] on button "Fortfahren" at bounding box center [299, 589] width 346 height 38
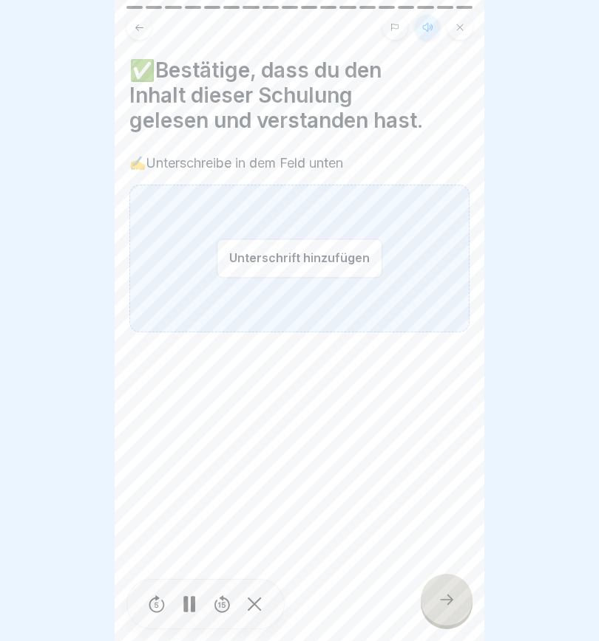
click at [261, 260] on button "Unterschrift hinzufügen" at bounding box center [300, 258] width 166 height 39
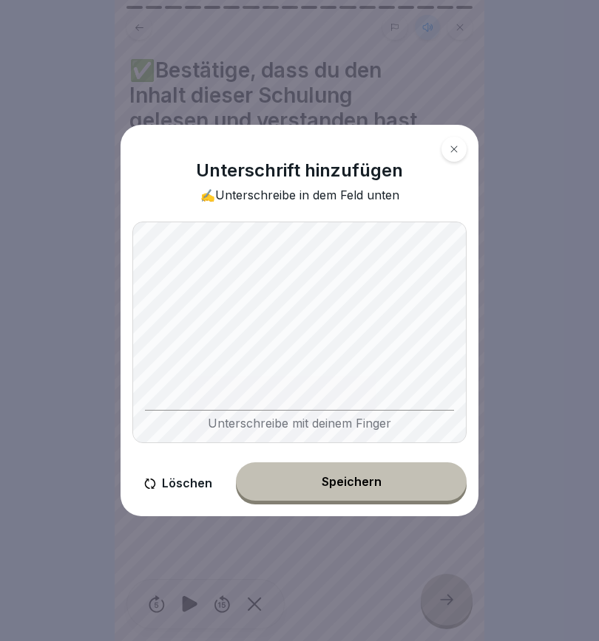
click at [367, 451] on div "Speichern" at bounding box center [351, 481] width 60 height 13
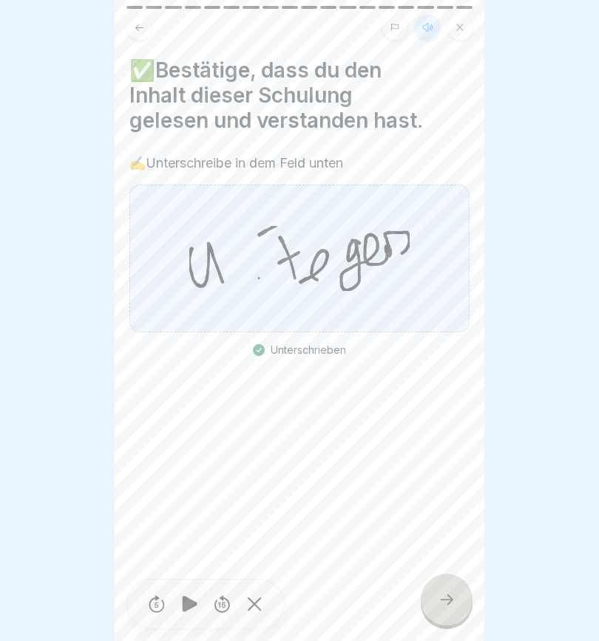
click at [449, 451] on icon at bounding box center [446, 600] width 18 height 18
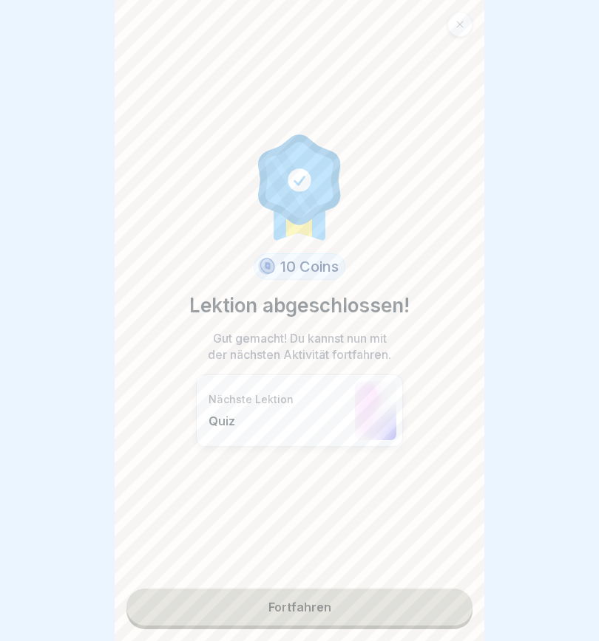
click at [344, 451] on link "Fortfahren" at bounding box center [299, 607] width 346 height 37
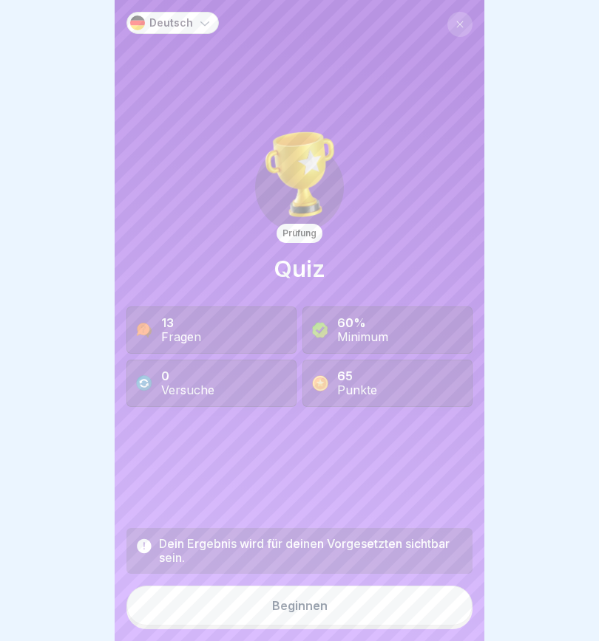
click at [349, 451] on button "Beginnen" at bounding box center [299, 606] width 346 height 40
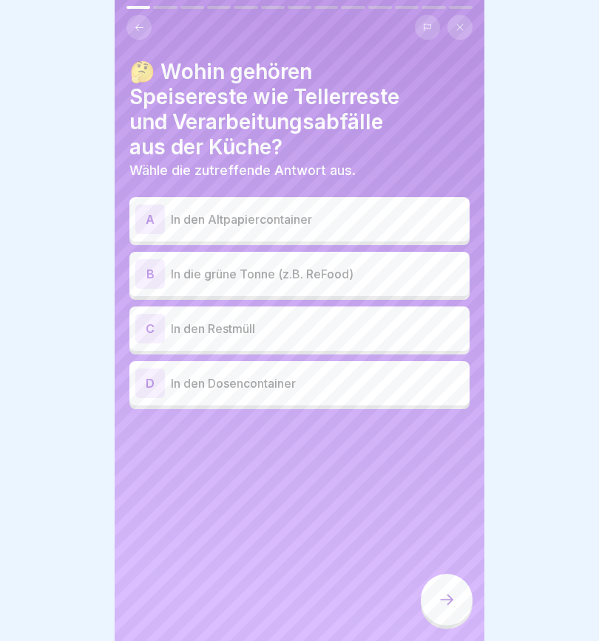
click at [154, 270] on div "B" at bounding box center [150, 274] width 30 height 30
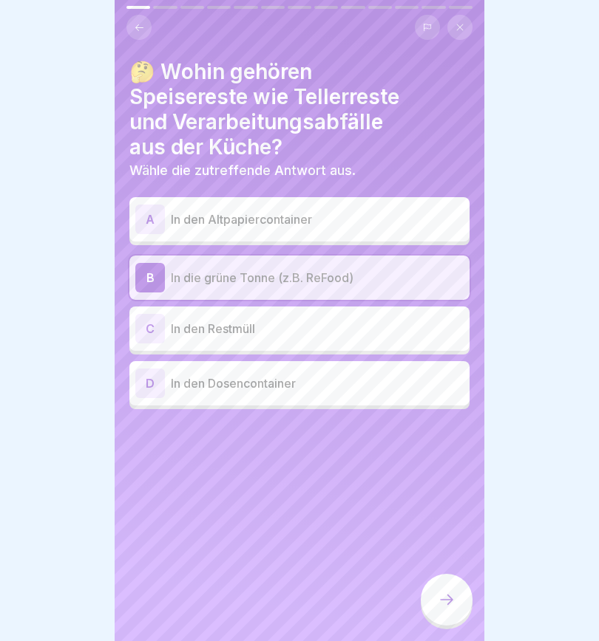
click at [450, 451] on icon at bounding box center [446, 600] width 18 height 18
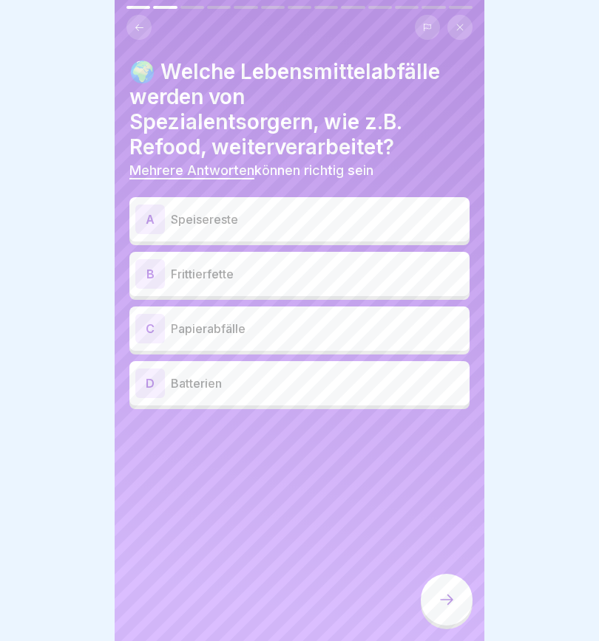
click at [151, 210] on div "A" at bounding box center [150, 220] width 30 height 30
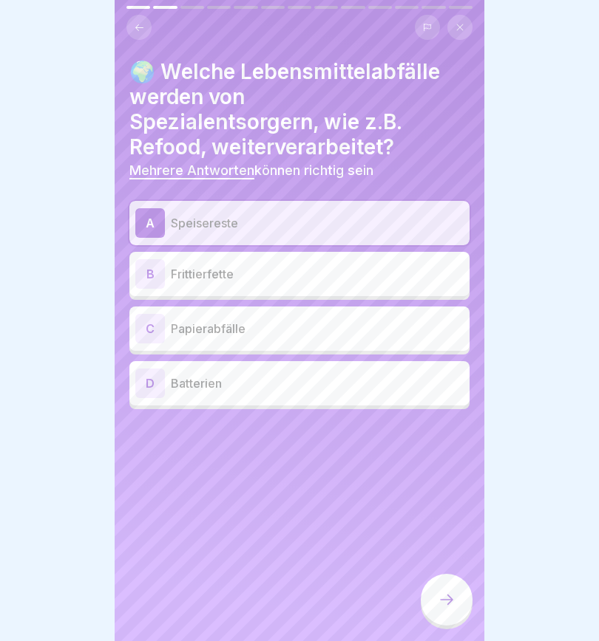
click at [449, 451] on icon at bounding box center [446, 600] width 18 height 18
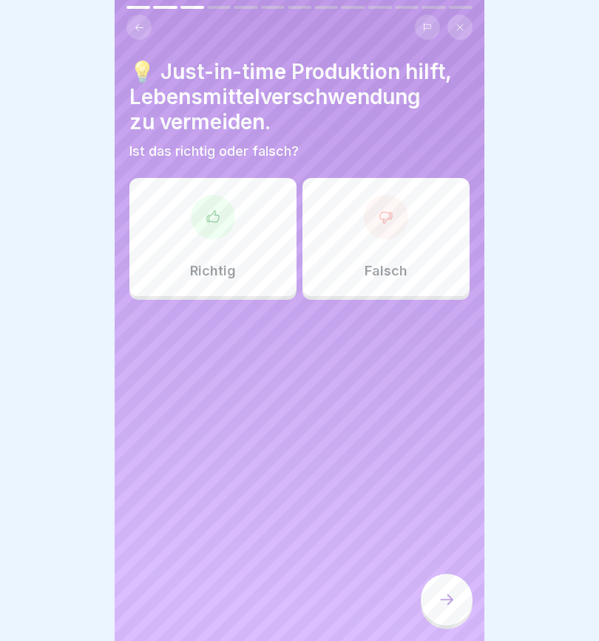
click at [219, 212] on icon at bounding box center [212, 217] width 15 height 15
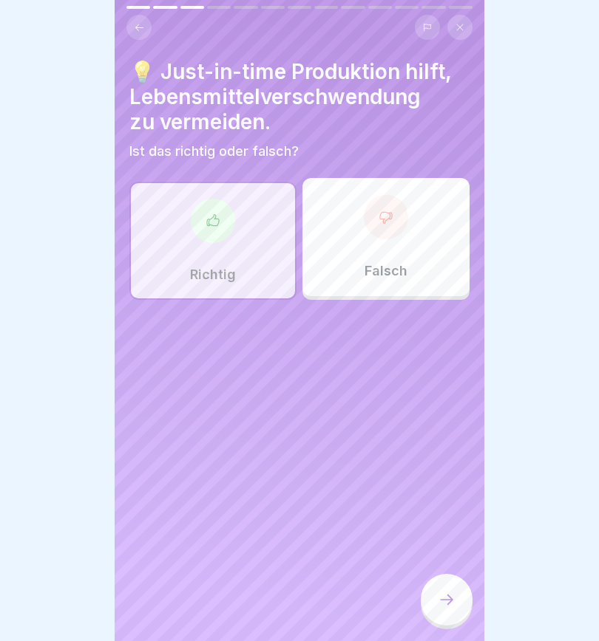
click at [448, 451] on icon at bounding box center [446, 600] width 13 height 10
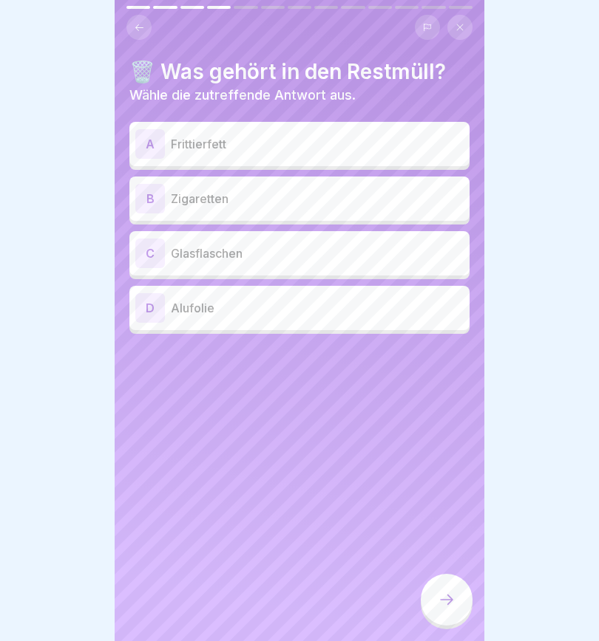
click at [155, 202] on div "B" at bounding box center [150, 199] width 30 height 30
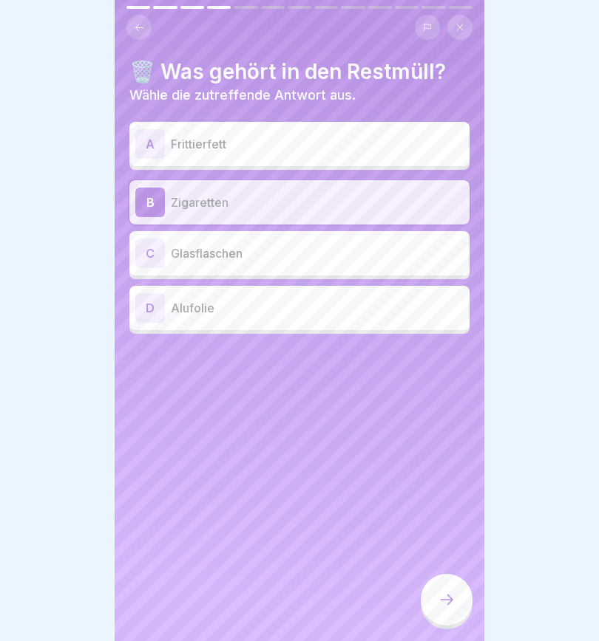
click at [451, 451] on icon at bounding box center [446, 600] width 18 height 18
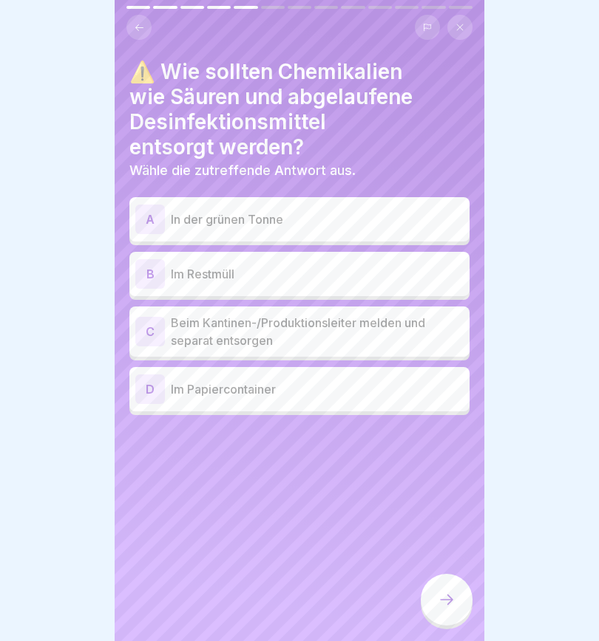
click at [151, 328] on div "C" at bounding box center [150, 332] width 30 height 30
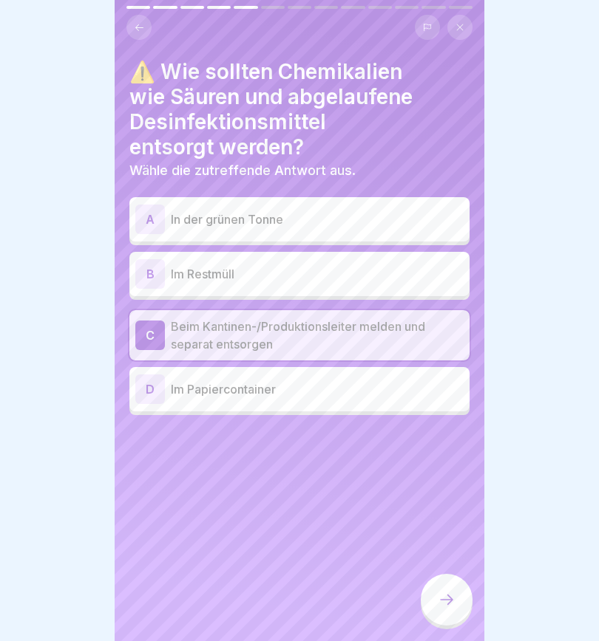
click at [448, 451] on icon at bounding box center [446, 600] width 13 height 10
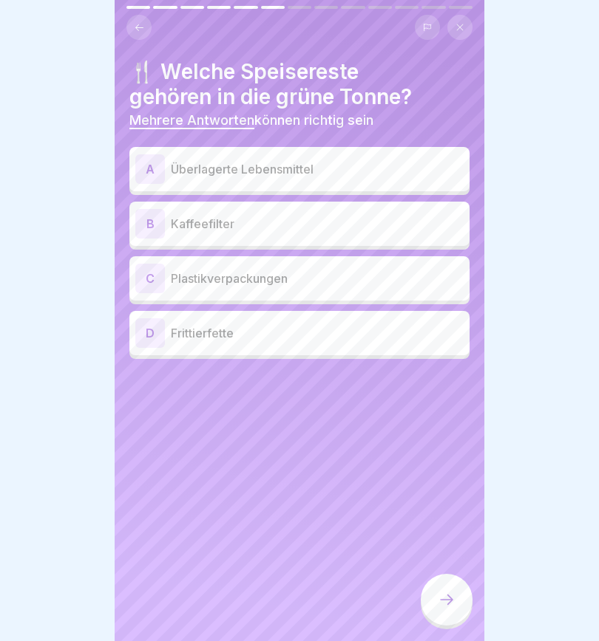
click at [151, 222] on div "B" at bounding box center [150, 224] width 30 height 30
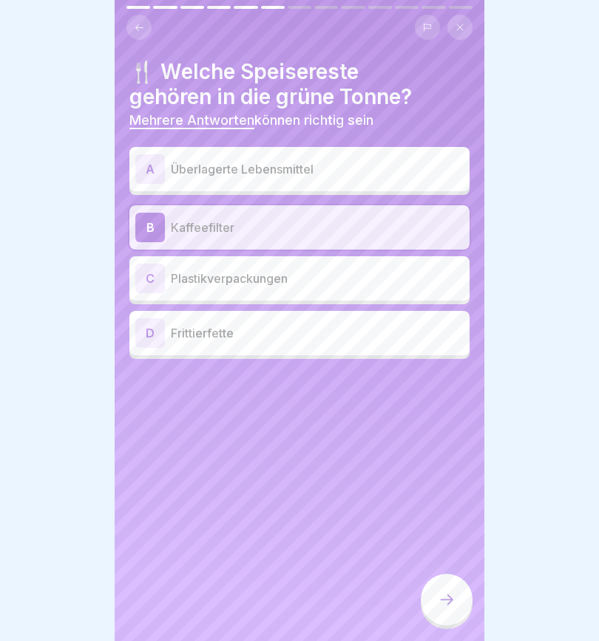
click at [149, 166] on div "A" at bounding box center [150, 169] width 30 height 30
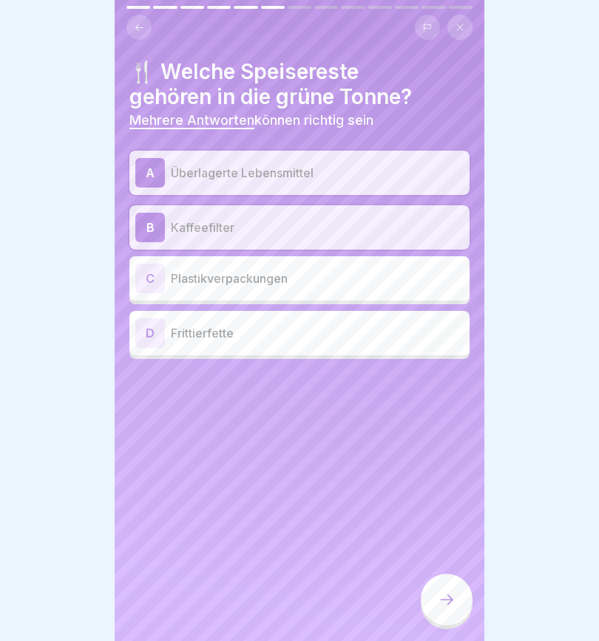
click at [446, 451] on icon at bounding box center [446, 600] width 18 height 18
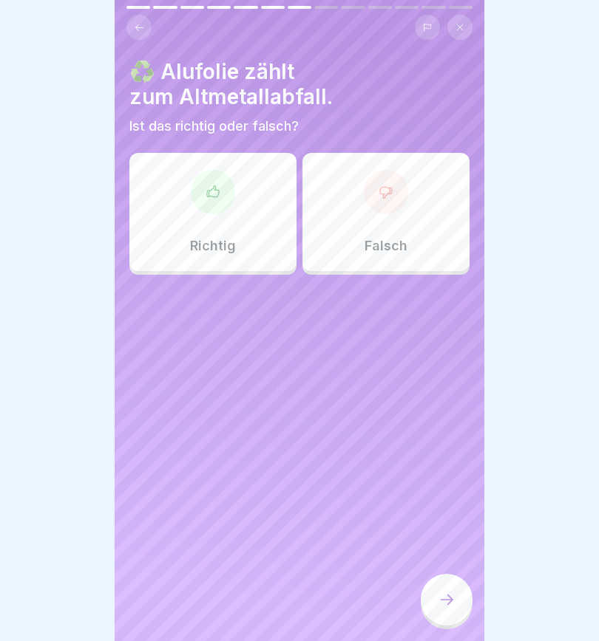
click at [208, 205] on div at bounding box center [213, 192] width 44 height 44
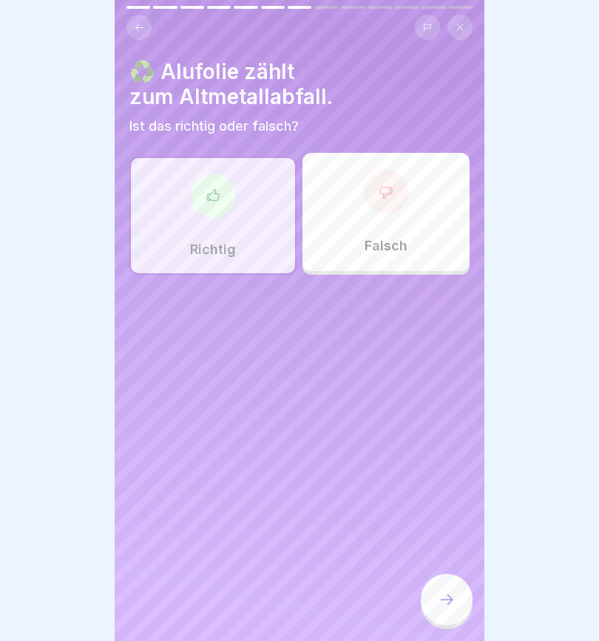
click at [447, 451] on icon at bounding box center [446, 600] width 18 height 18
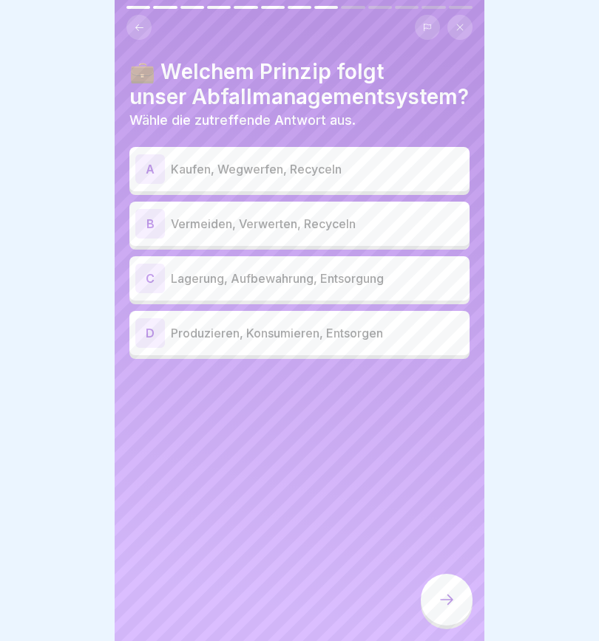
click at [152, 222] on div "B" at bounding box center [150, 224] width 30 height 30
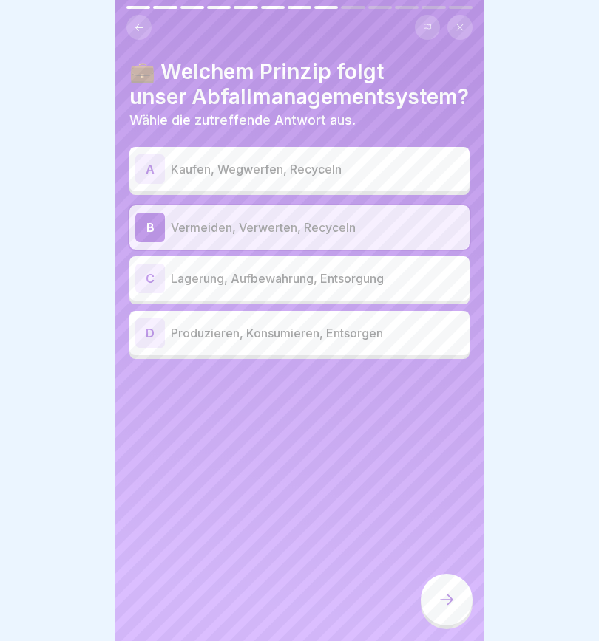
click at [446, 451] on div at bounding box center [446, 600] width 52 height 52
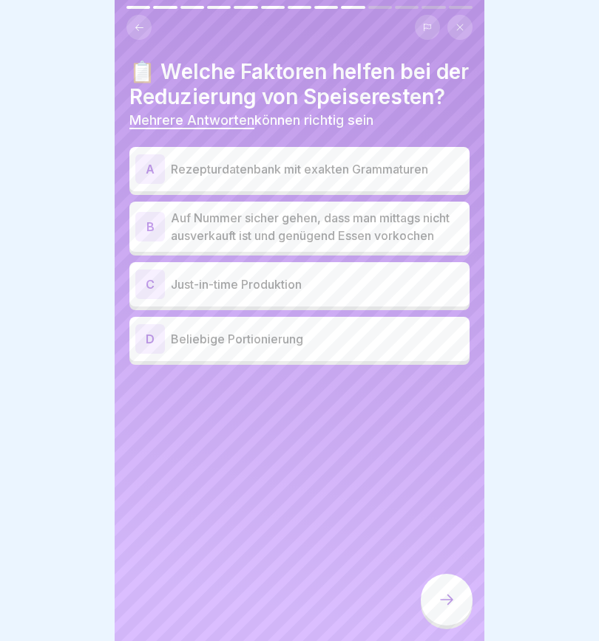
click at [157, 282] on div "C" at bounding box center [150, 285] width 30 height 30
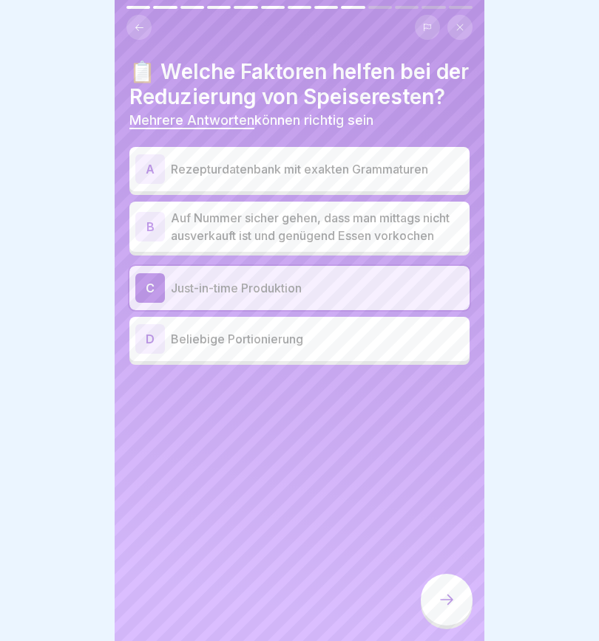
click at [153, 165] on div "A" at bounding box center [150, 169] width 30 height 30
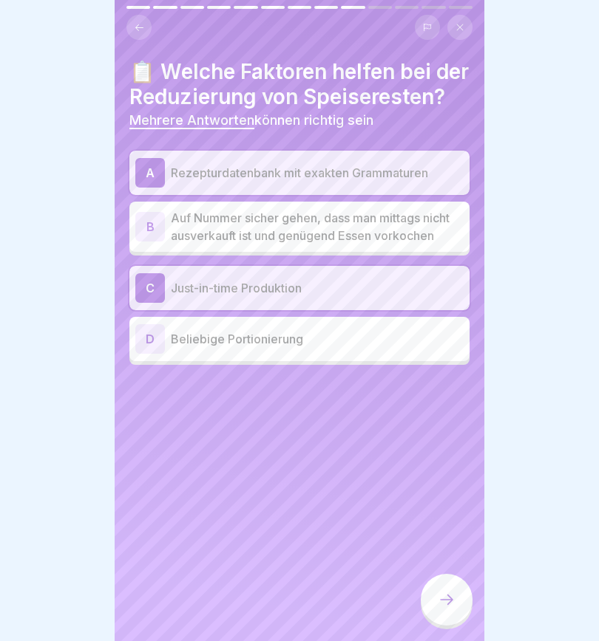
click at [445, 451] on icon at bounding box center [446, 600] width 18 height 18
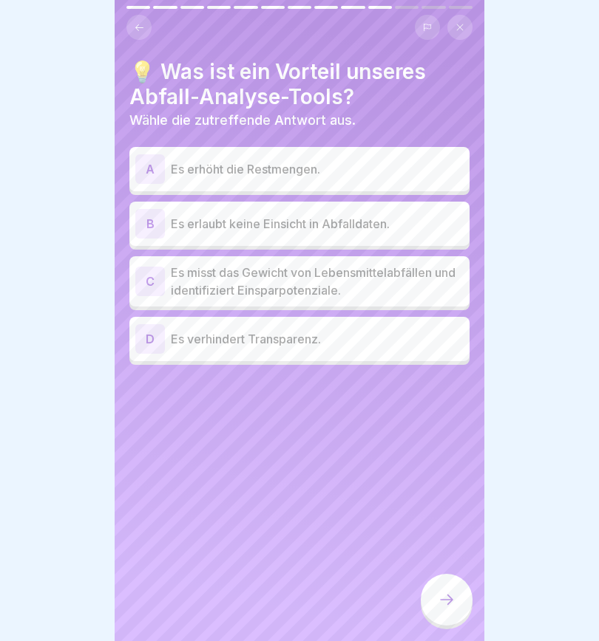
click at [151, 282] on div "C" at bounding box center [150, 282] width 30 height 30
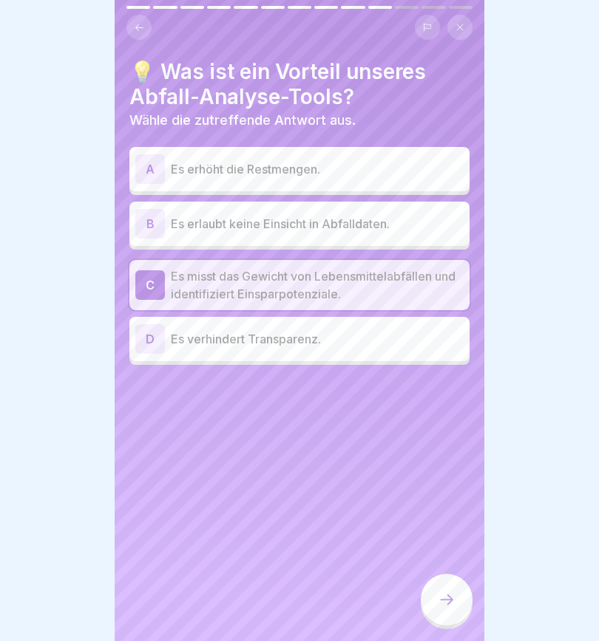
click at [446, 451] on icon at bounding box center [446, 600] width 18 height 18
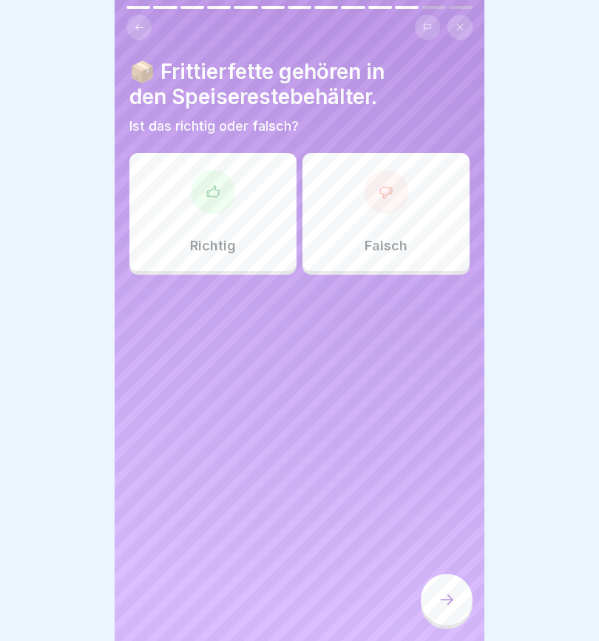
click at [392, 200] on div at bounding box center [386, 192] width 44 height 44
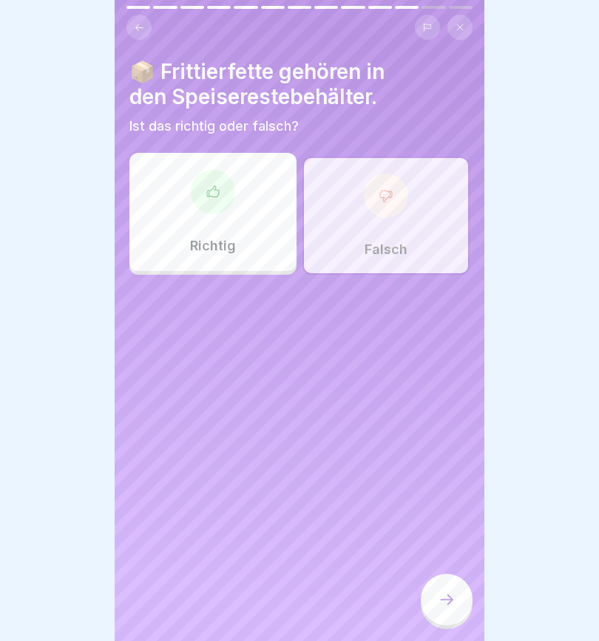
click at [447, 451] on icon at bounding box center [446, 600] width 18 height 18
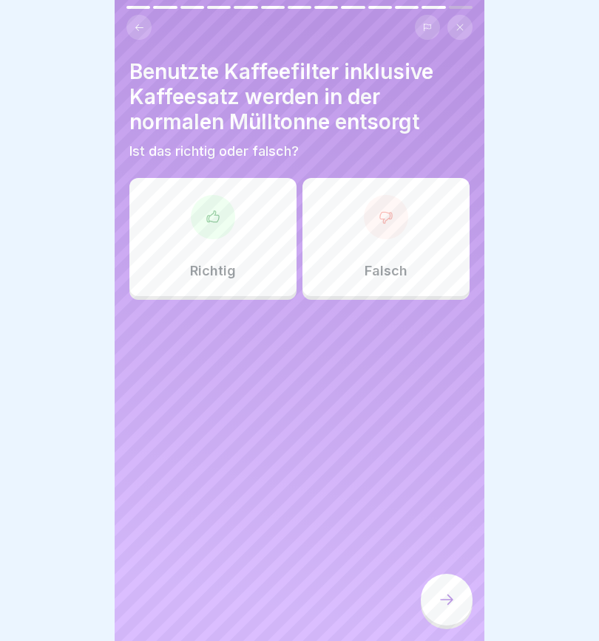
click at [392, 222] on icon at bounding box center [385, 217] width 15 height 15
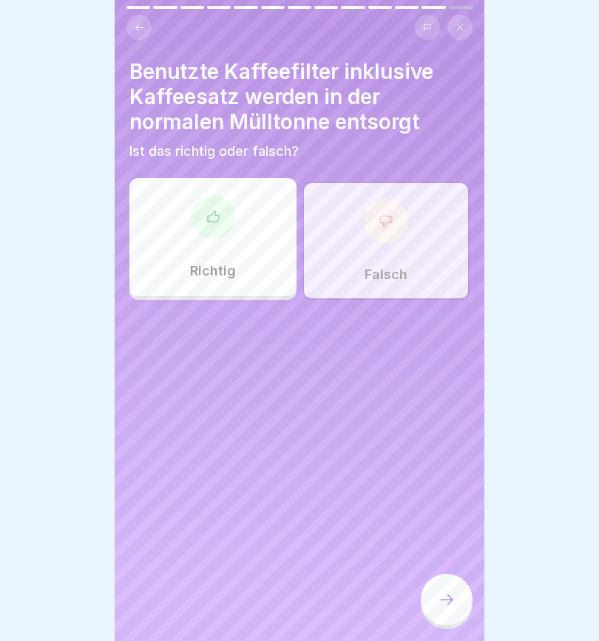
click at [459, 451] on div at bounding box center [446, 600] width 52 height 52
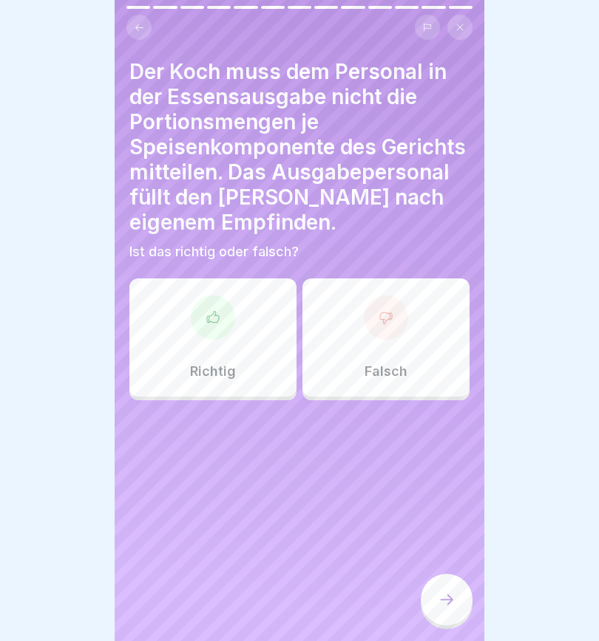
click at [387, 333] on div at bounding box center [386, 318] width 44 height 44
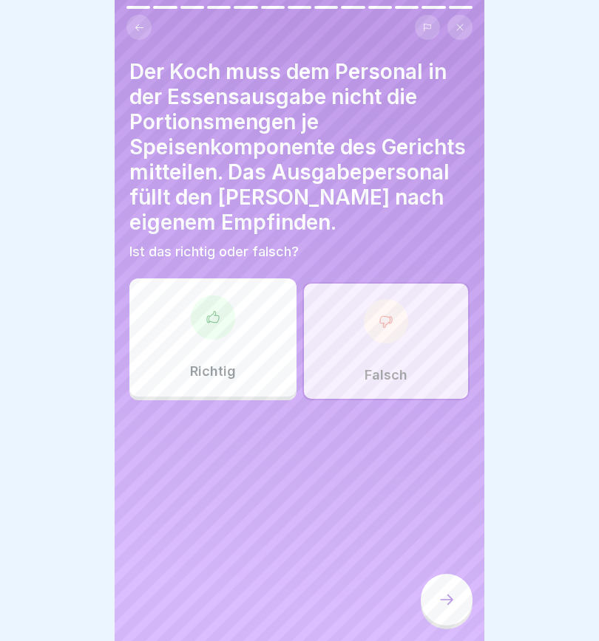
click at [420, 347] on div "Falsch" at bounding box center [385, 341] width 167 height 118
click at [451, 451] on icon at bounding box center [446, 600] width 18 height 18
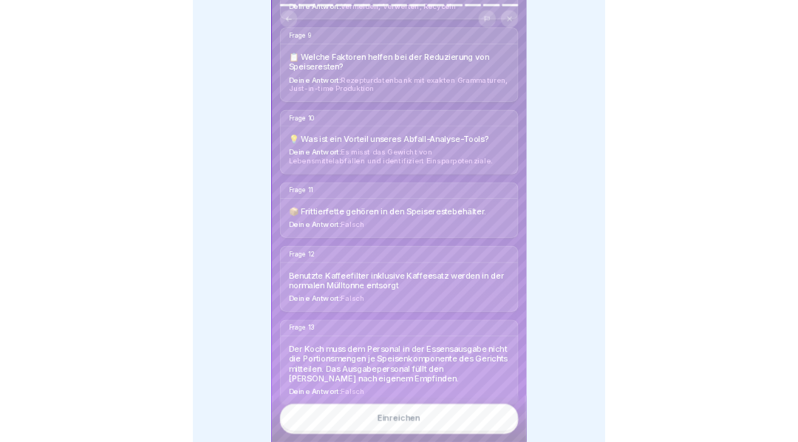
scroll to position [942, 0]
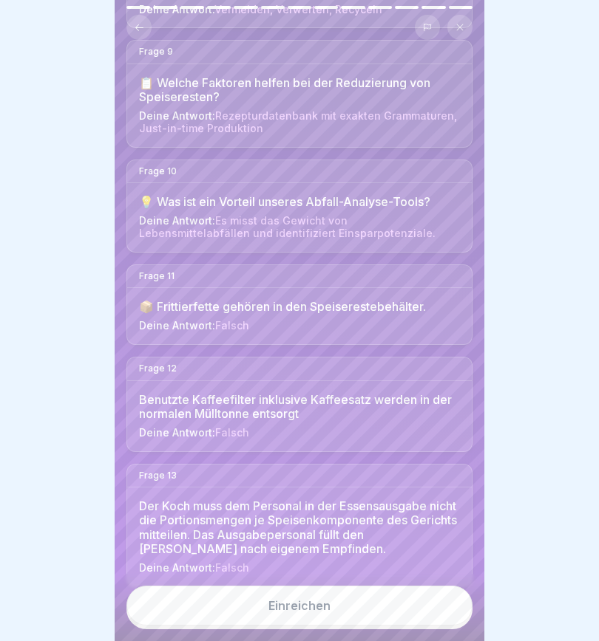
click at [327, 451] on div "Einreichen" at bounding box center [299, 605] width 62 height 13
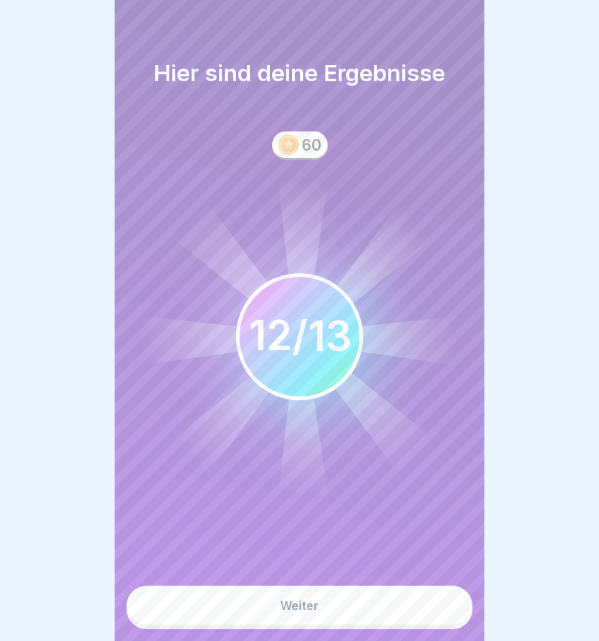
click at [321, 451] on button "Weiter" at bounding box center [299, 606] width 346 height 40
